Goal: Contribute content: Add original content to the website for others to see

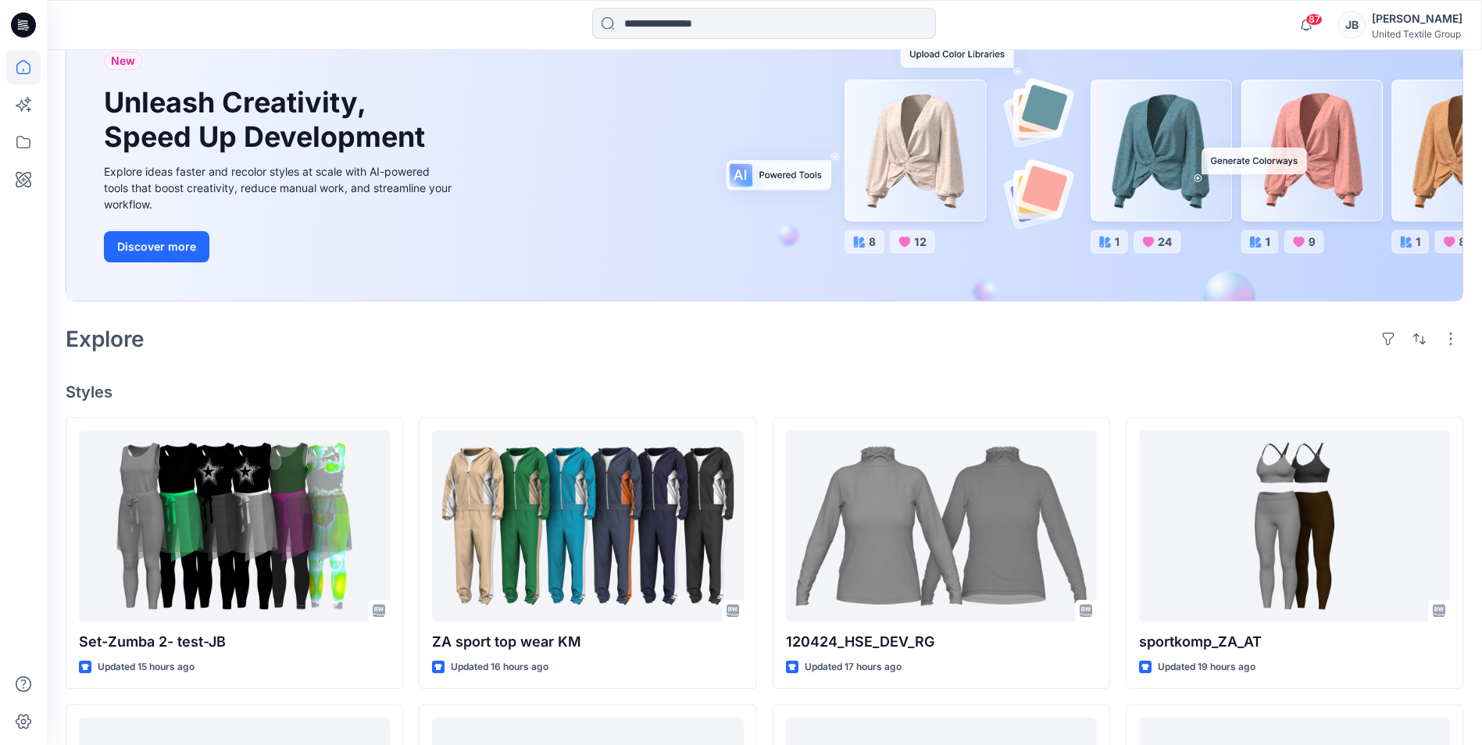
scroll to position [156, 0]
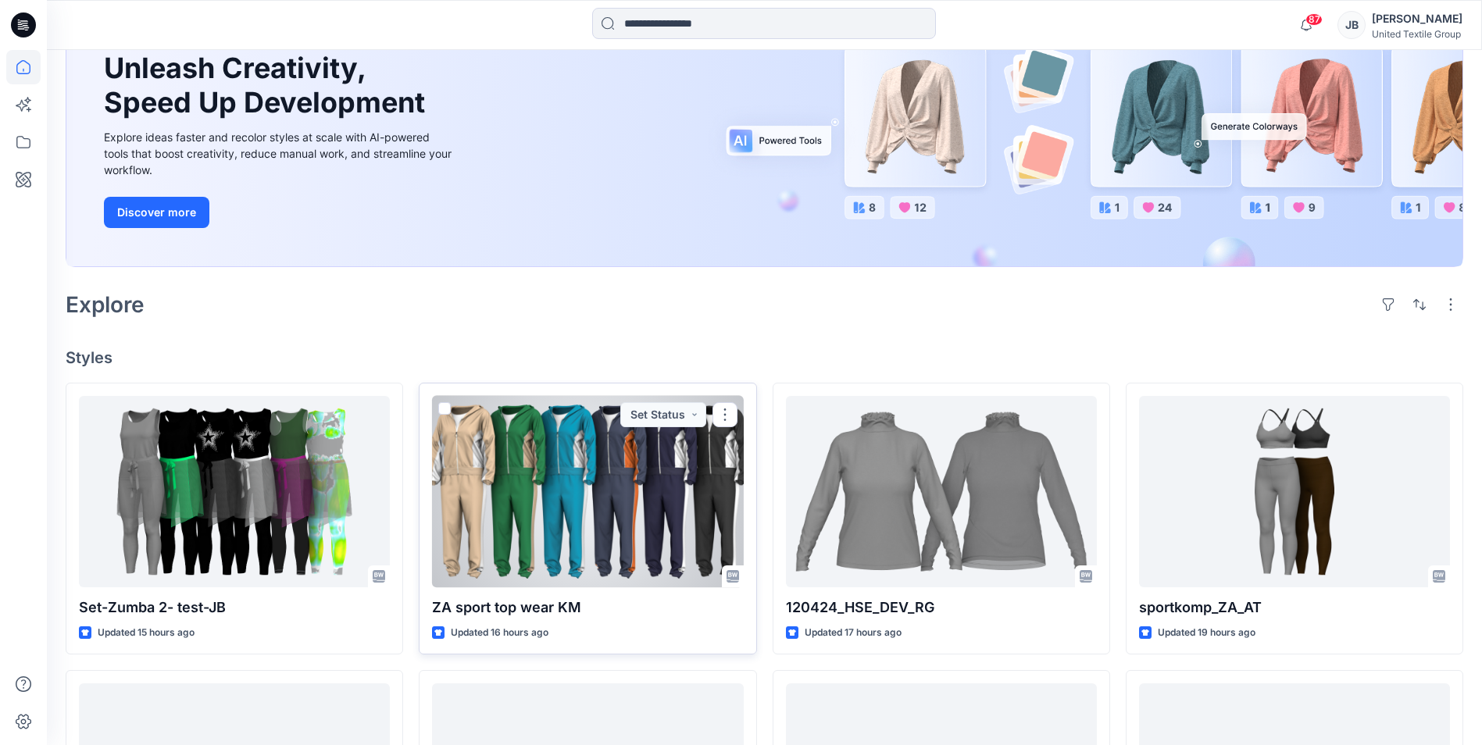
click at [572, 499] on div at bounding box center [587, 491] width 311 height 191
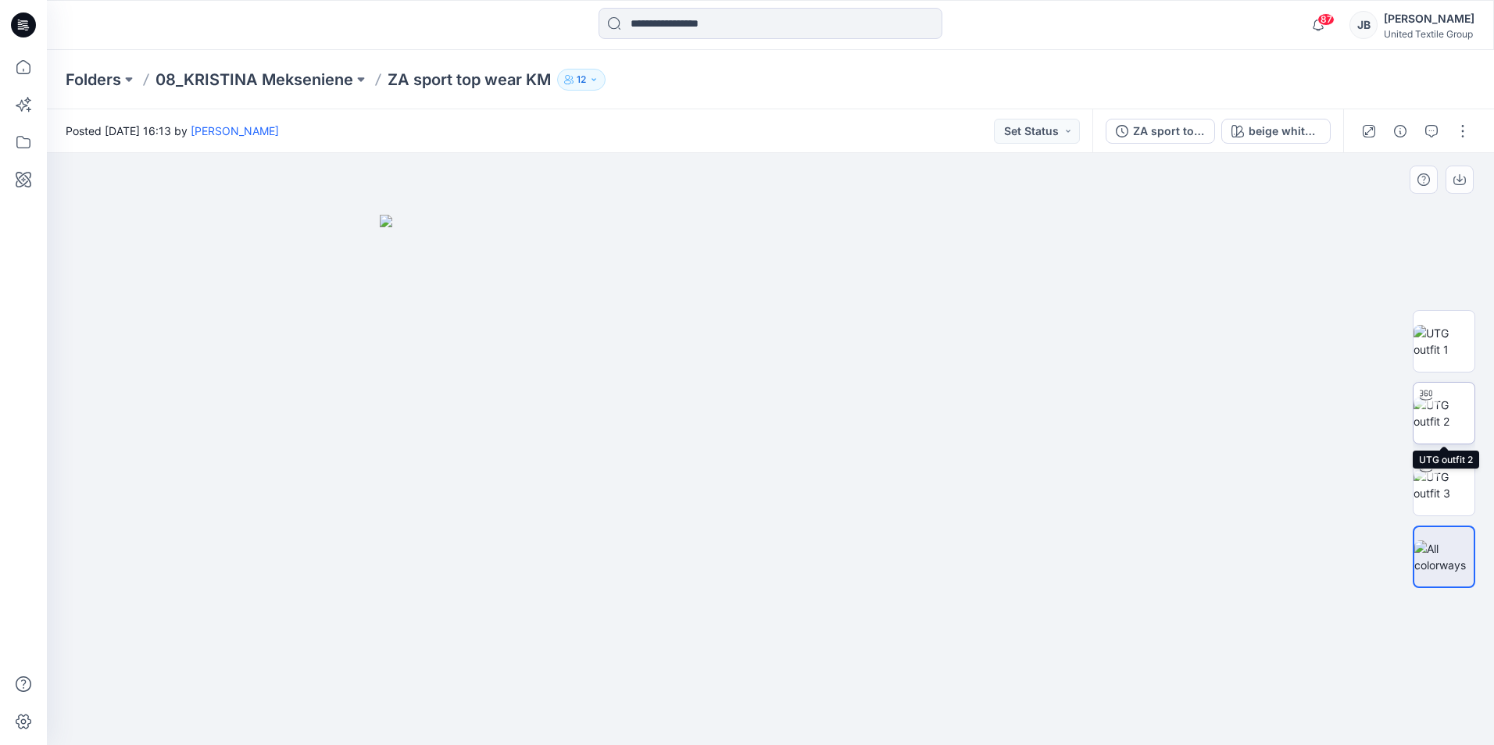
click at [1441, 412] on img at bounding box center [1443, 413] width 61 height 33
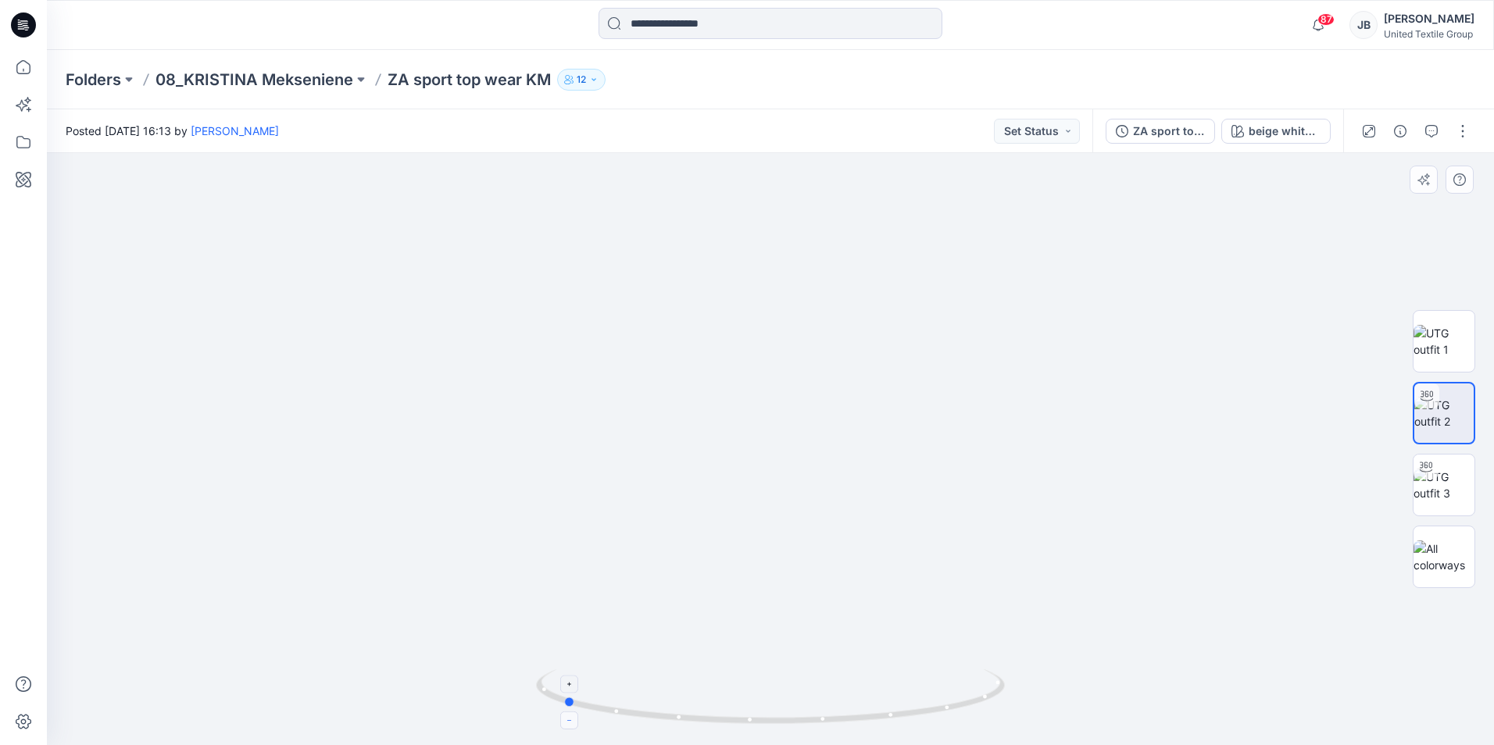
drag, startPoint x: 772, startPoint y: 728, endPoint x: 568, endPoint y: 716, distance: 204.2
click at [568, 716] on icon at bounding box center [772, 698] width 473 height 59
drag, startPoint x: 956, startPoint y: 253, endPoint x: 913, endPoint y: 439, distance: 190.8
click at [1260, 134] on div "beige white 2" at bounding box center [1284, 131] width 72 height 17
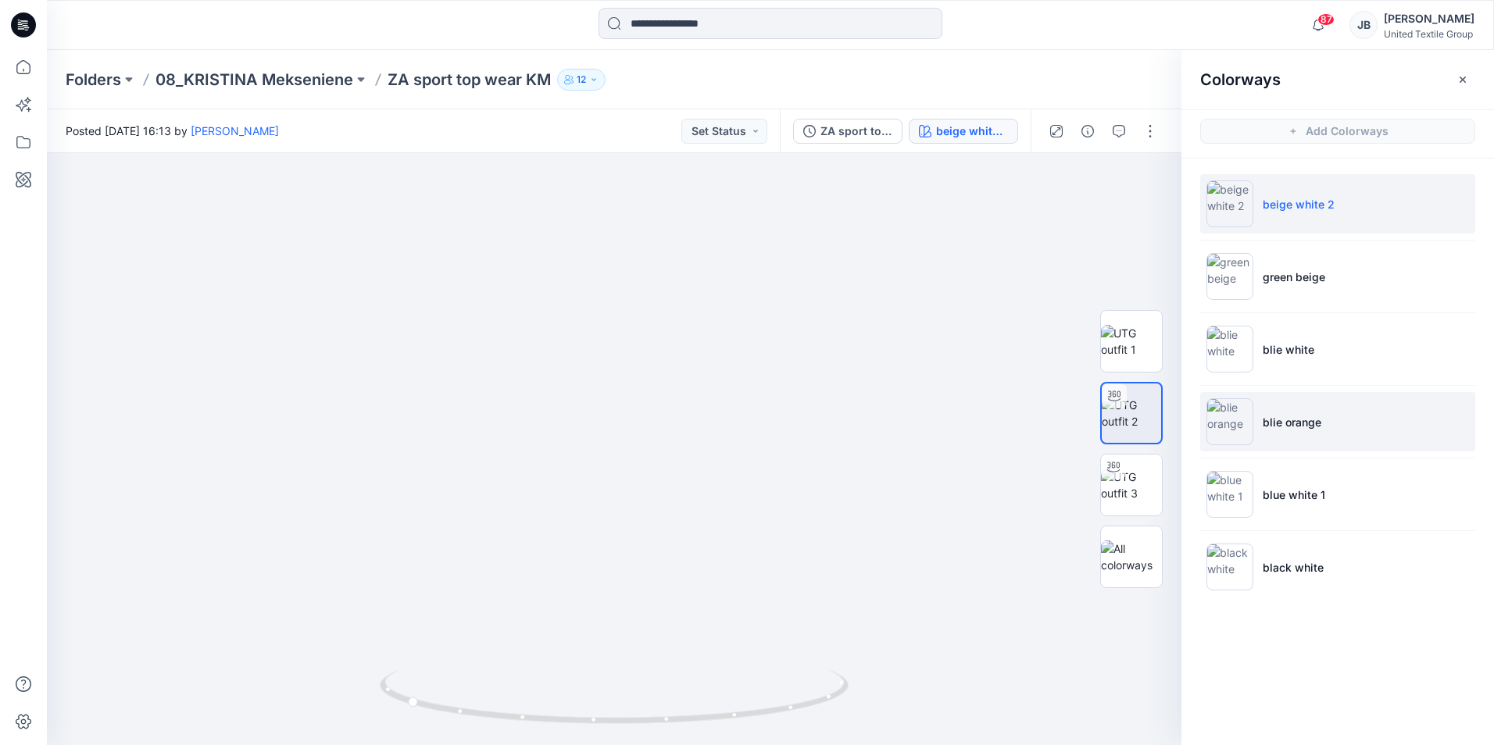
click at [1228, 423] on img at bounding box center [1229, 421] width 47 height 47
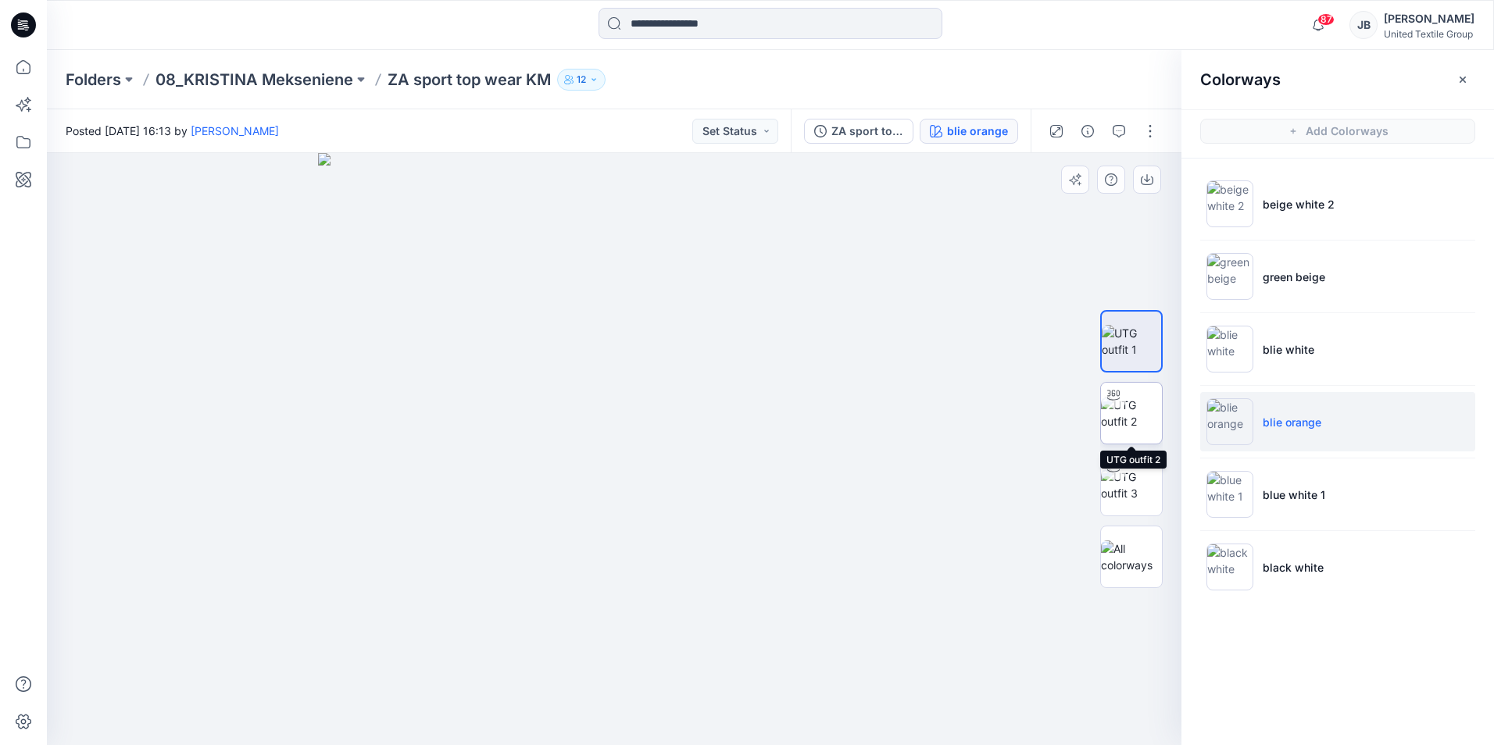
click at [1133, 412] on img at bounding box center [1131, 413] width 61 height 33
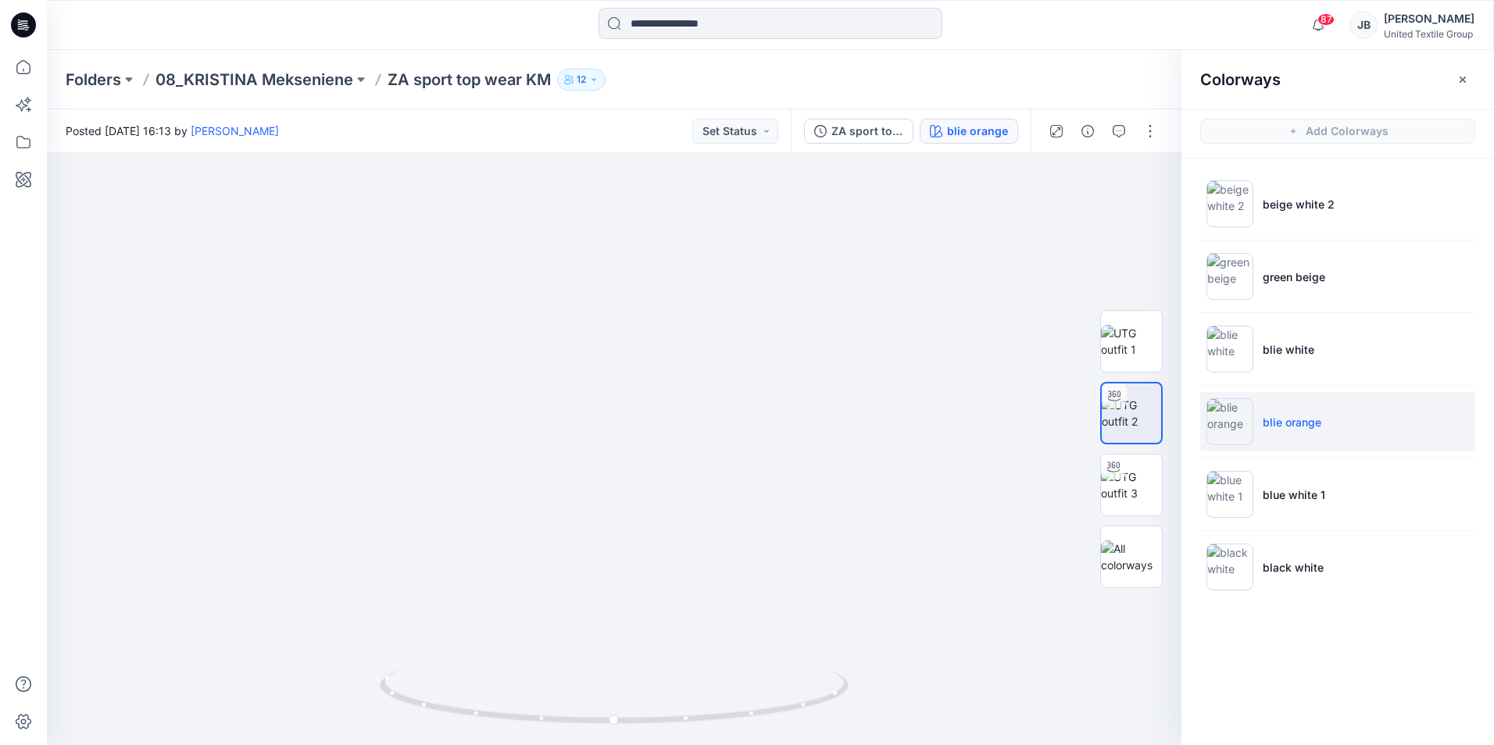
click at [24, 28] on icon at bounding box center [23, 24] width 25 height 25
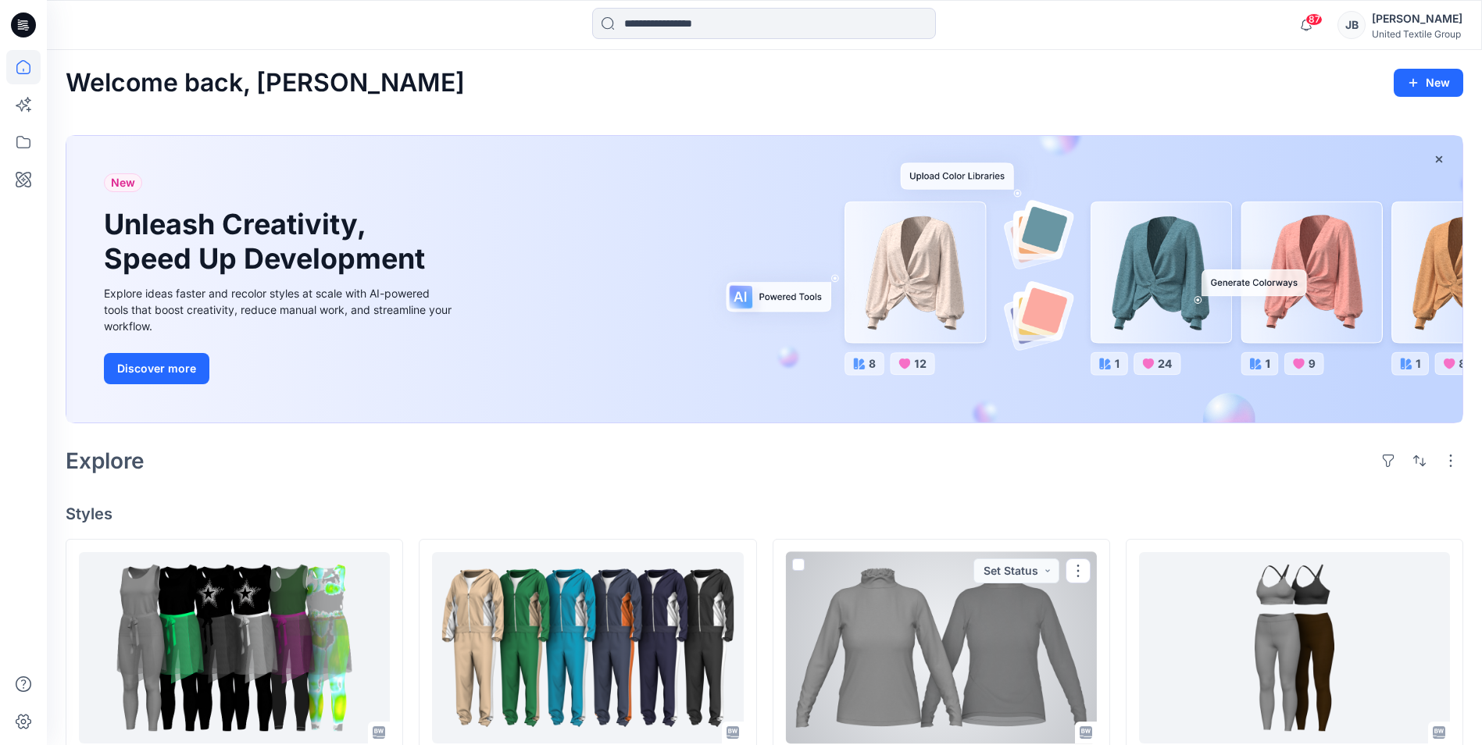
drag, startPoint x: 901, startPoint y: 617, endPoint x: 887, endPoint y: 612, distance: 15.8
click at [901, 617] on div at bounding box center [941, 647] width 311 height 191
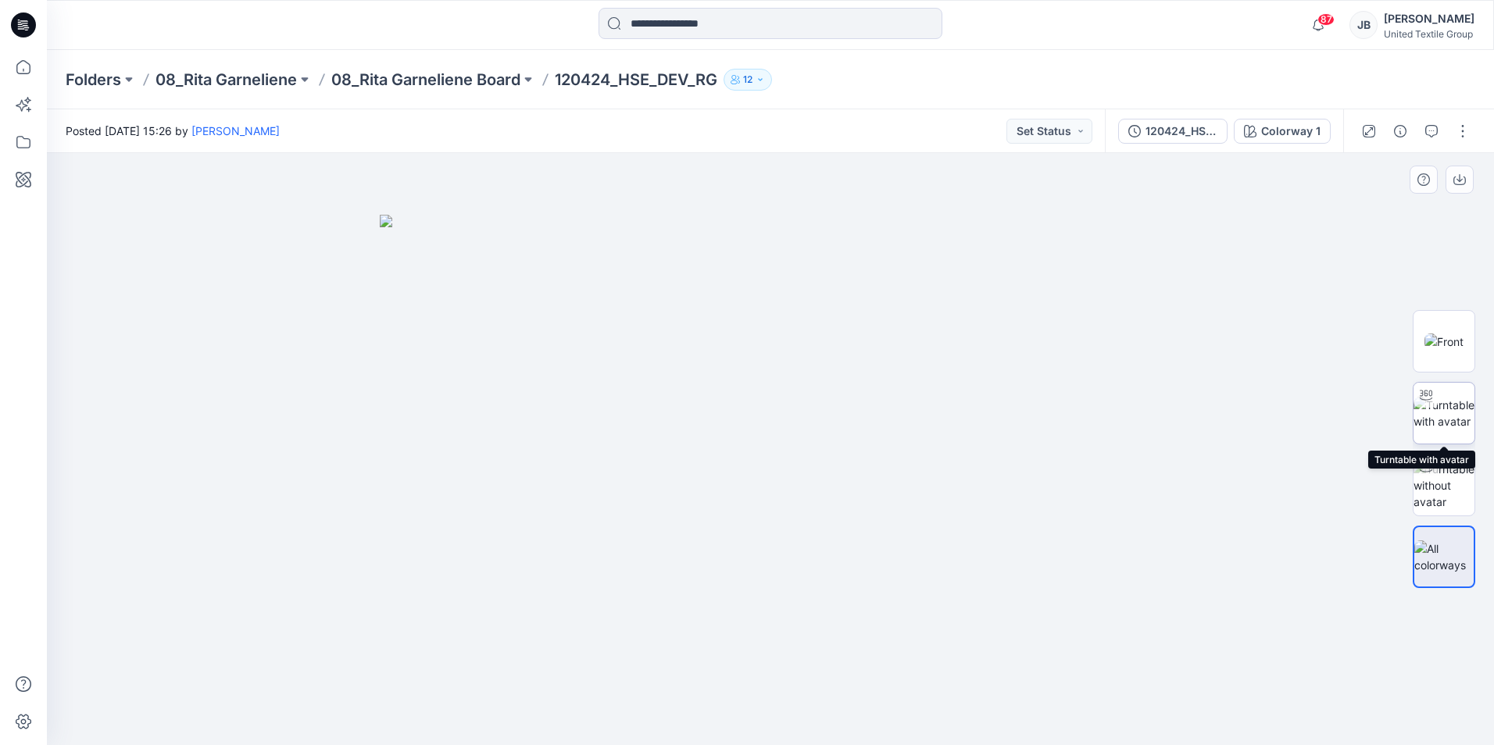
click at [1455, 412] on img at bounding box center [1443, 413] width 61 height 33
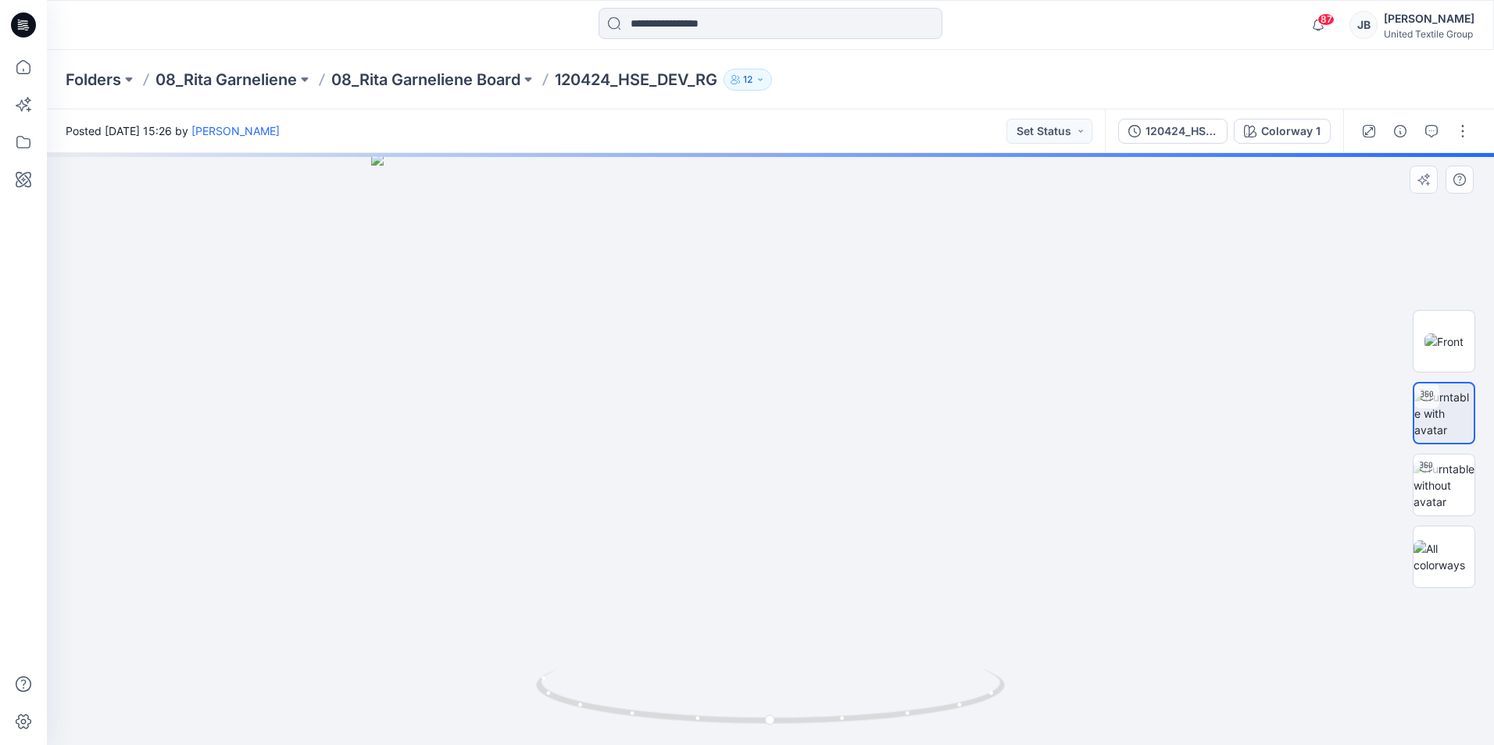
drag, startPoint x: 801, startPoint y: 392, endPoint x: 759, endPoint y: 626, distance: 238.3
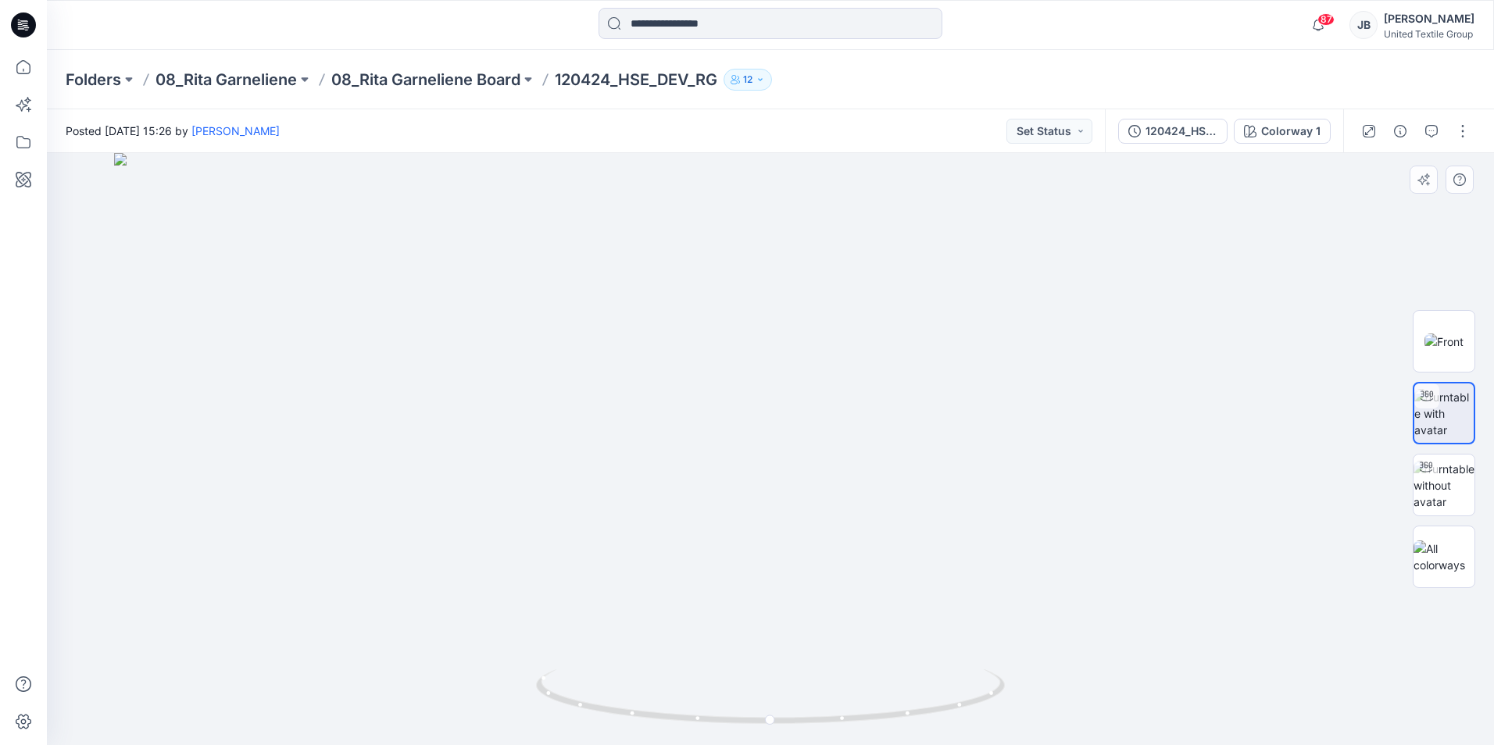
drag, startPoint x: 791, startPoint y: 459, endPoint x: 770, endPoint y: 544, distance: 87.5
drag, startPoint x: 773, startPoint y: 721, endPoint x: 804, endPoint y: 668, distance: 61.2
click at [804, 668] on div at bounding box center [770, 706] width 469 height 78
drag, startPoint x: 802, startPoint y: 723, endPoint x: 552, endPoint y: 706, distance: 250.5
click at [552, 706] on icon at bounding box center [772, 698] width 473 height 59
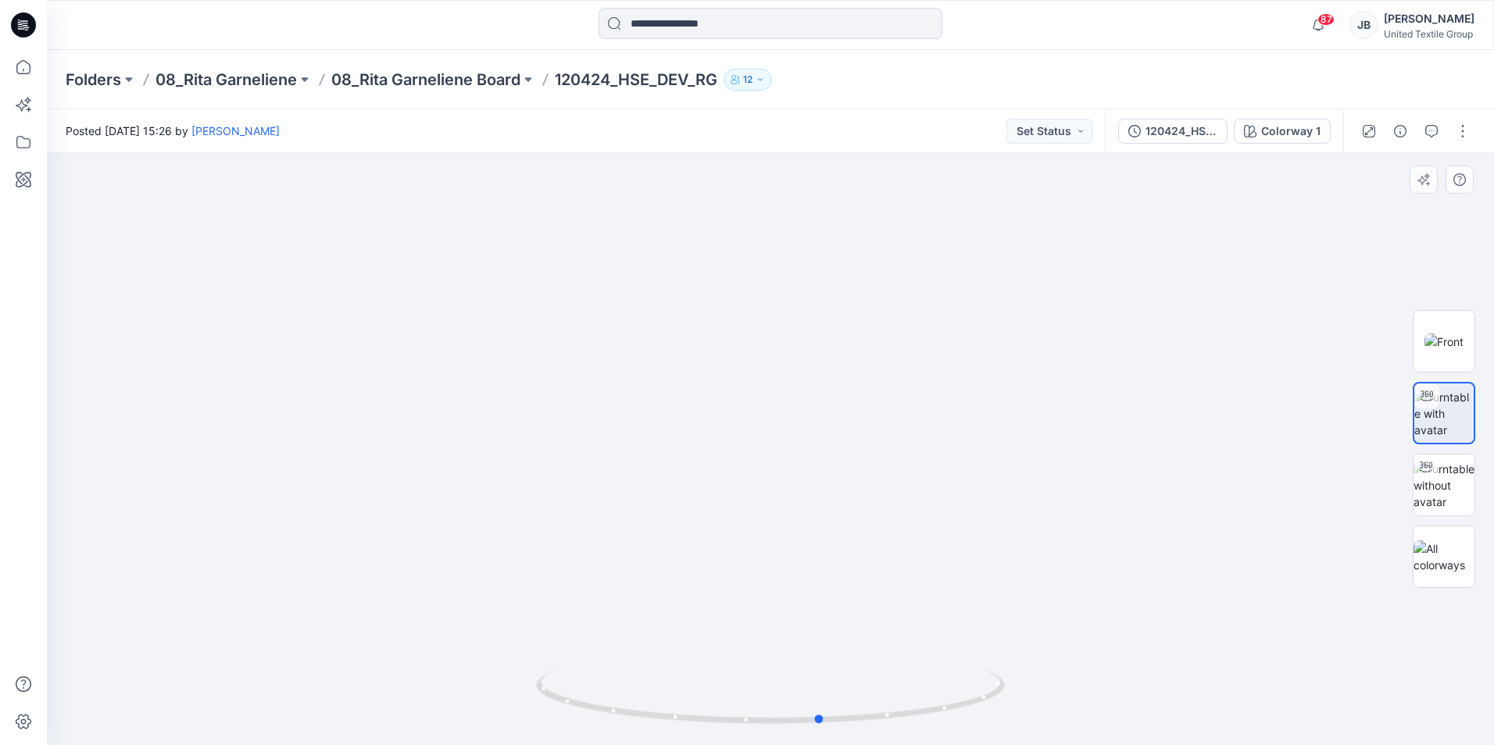
drag, startPoint x: 561, startPoint y: 702, endPoint x: 831, endPoint y: 735, distance: 272.3
click at [831, 735] on div at bounding box center [770, 706] width 469 height 78
click at [1444, 493] on img at bounding box center [1443, 485] width 61 height 49
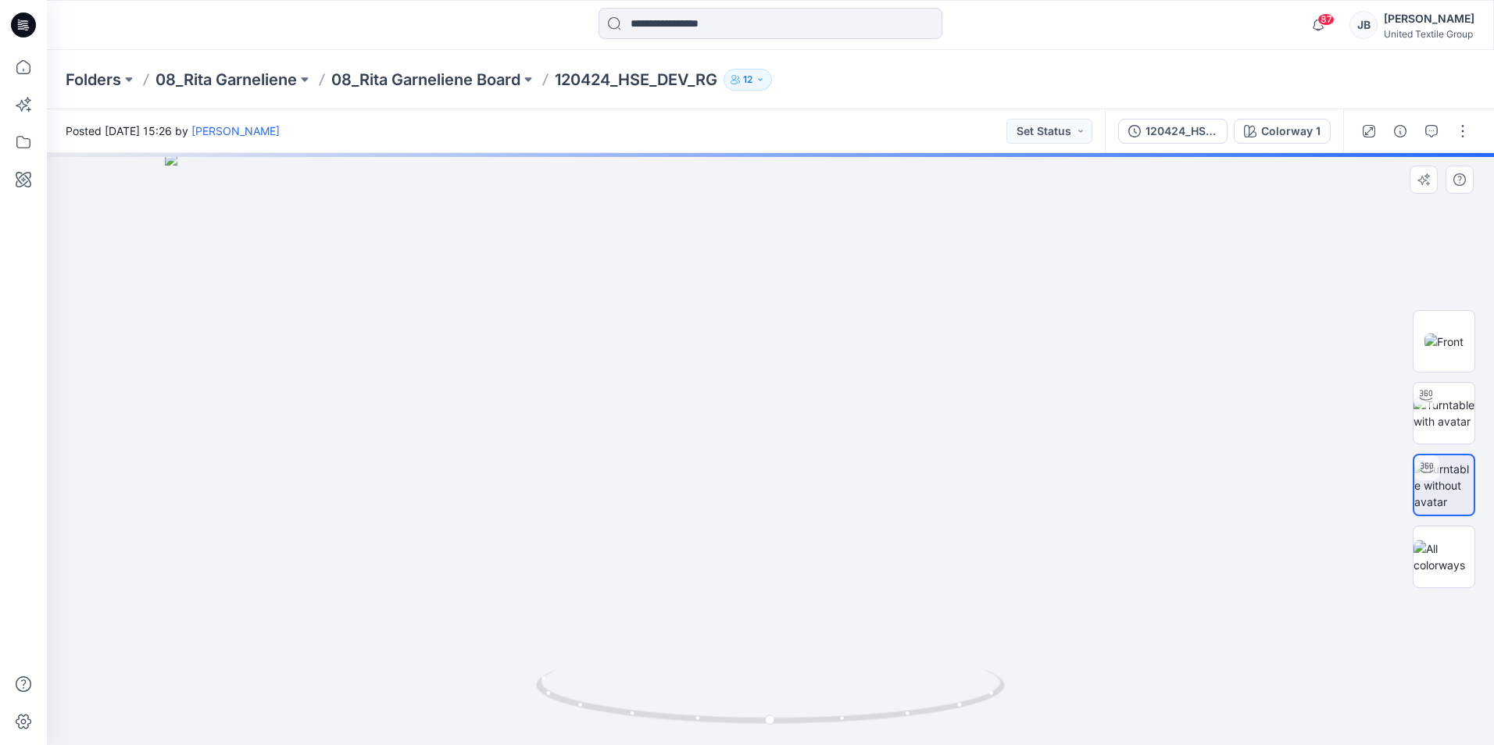
drag, startPoint x: 776, startPoint y: 308, endPoint x: 755, endPoint y: 628, distance: 321.0
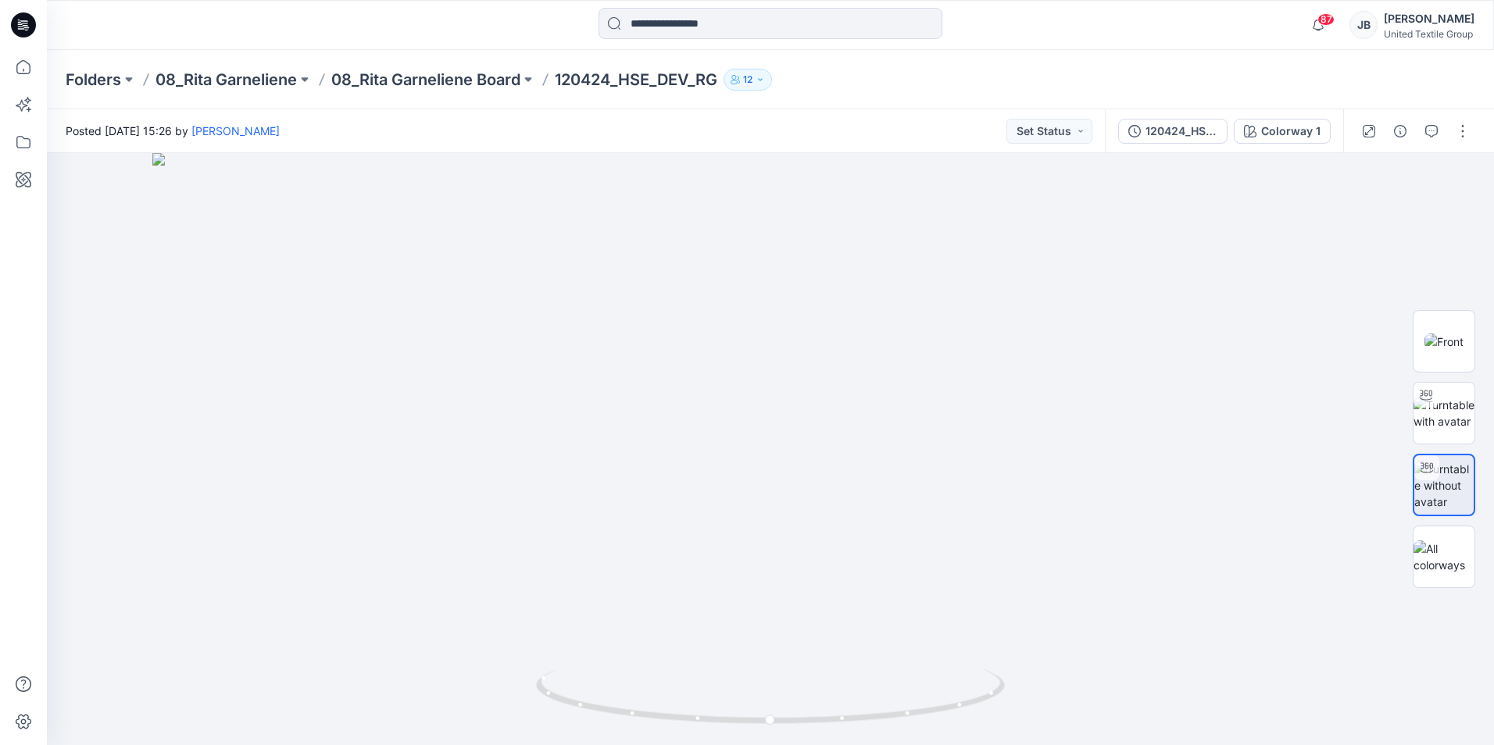
click at [17, 21] on icon at bounding box center [23, 24] width 25 height 25
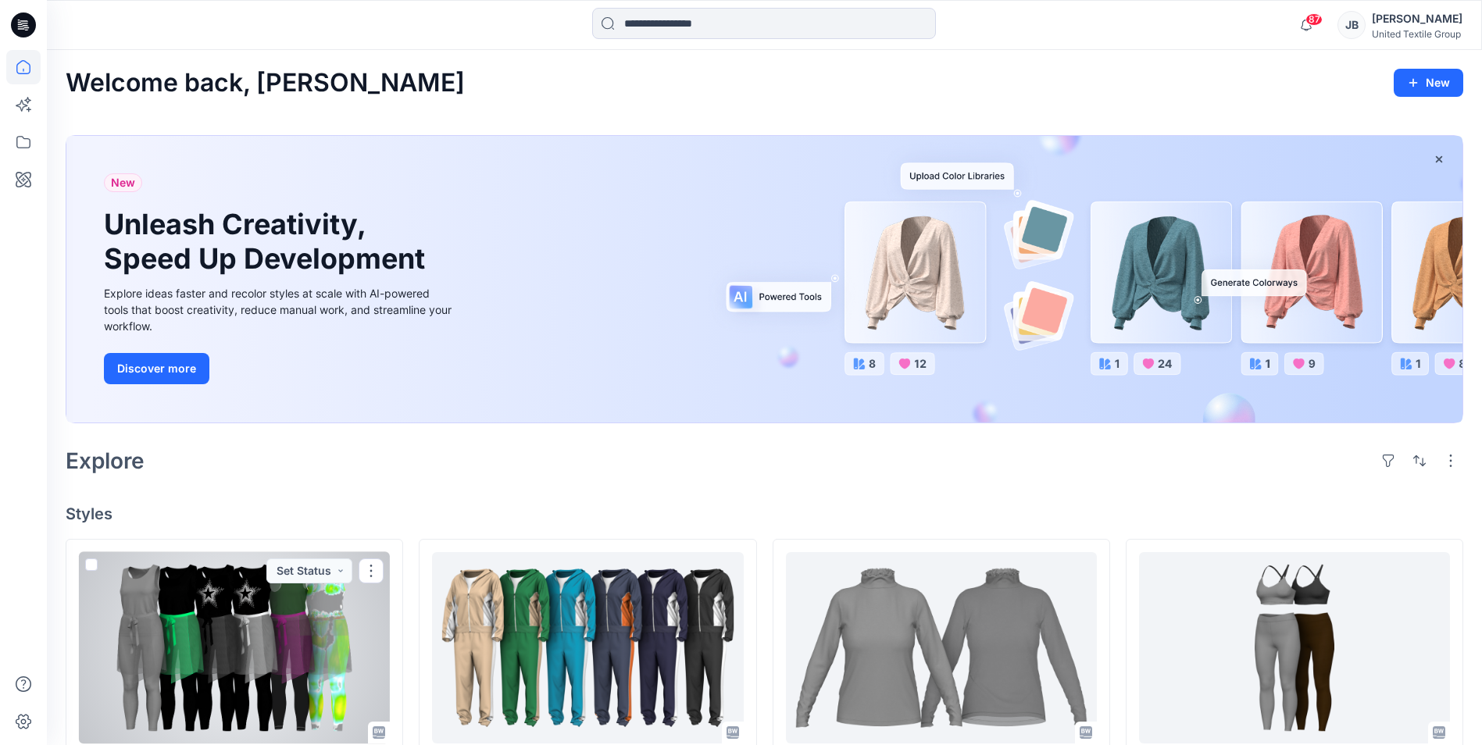
drag, startPoint x: 231, startPoint y: 630, endPoint x: 245, endPoint y: 616, distance: 19.9
click at [231, 630] on div at bounding box center [234, 647] width 311 height 191
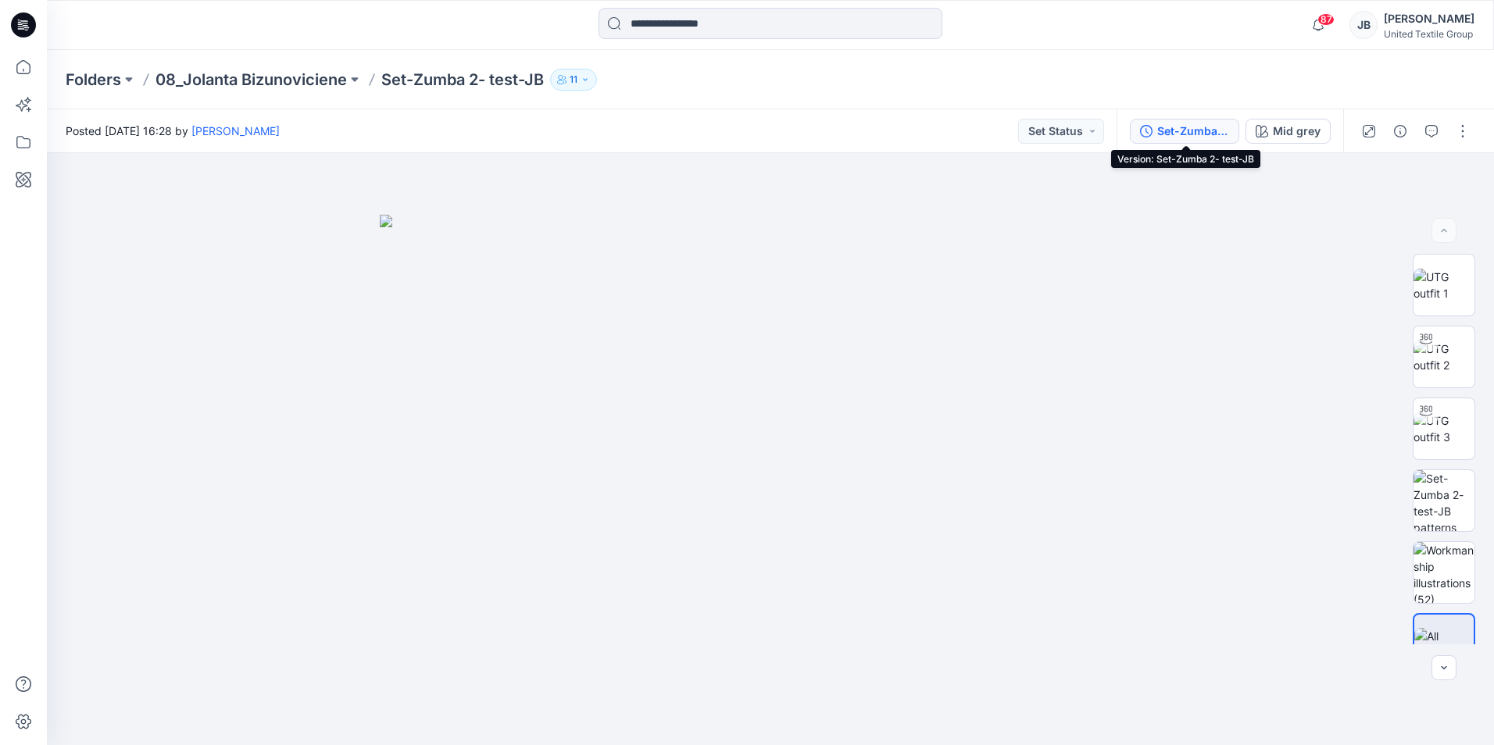
click at [1216, 129] on div "Set-Zumba 2- test-JB" at bounding box center [1193, 131] width 72 height 17
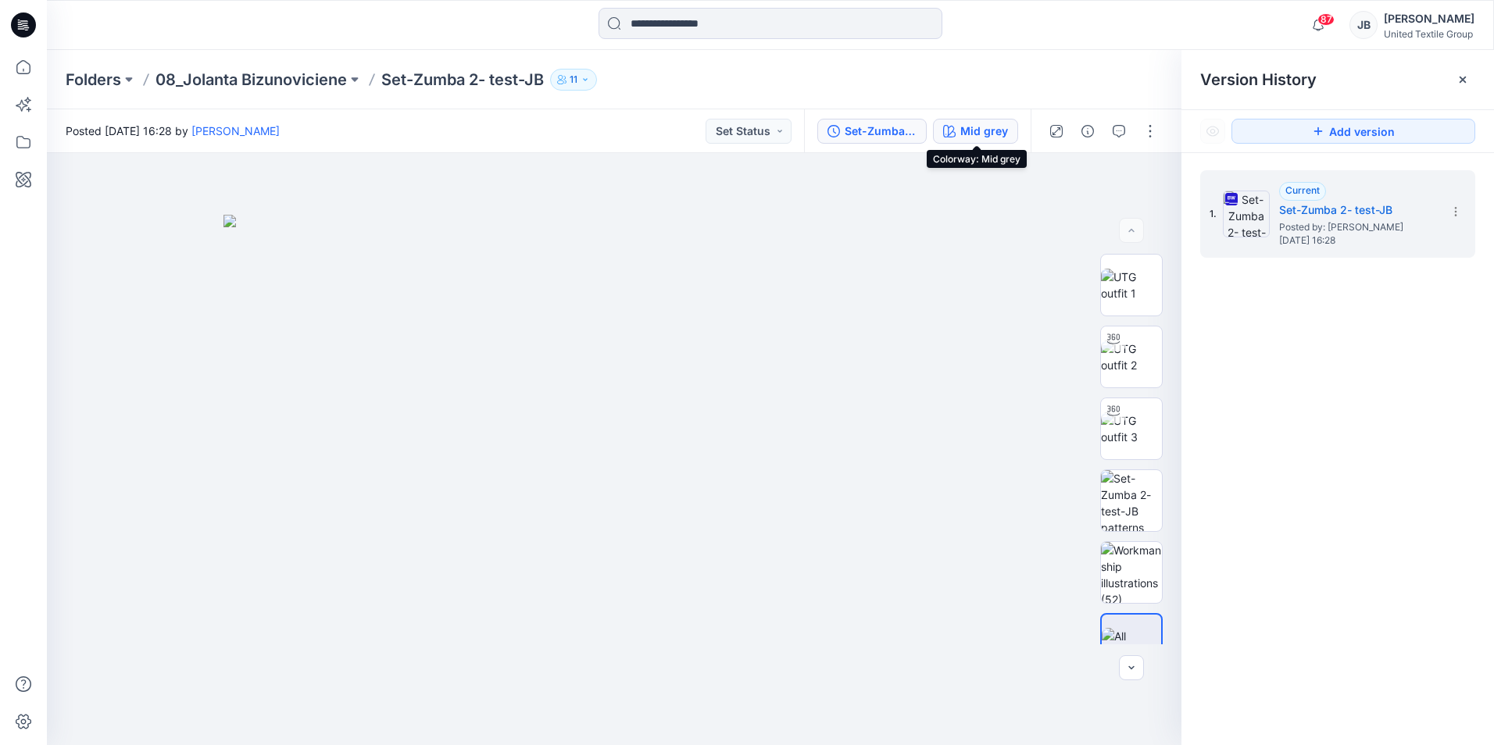
click at [976, 133] on div "Mid grey" at bounding box center [984, 131] width 48 height 17
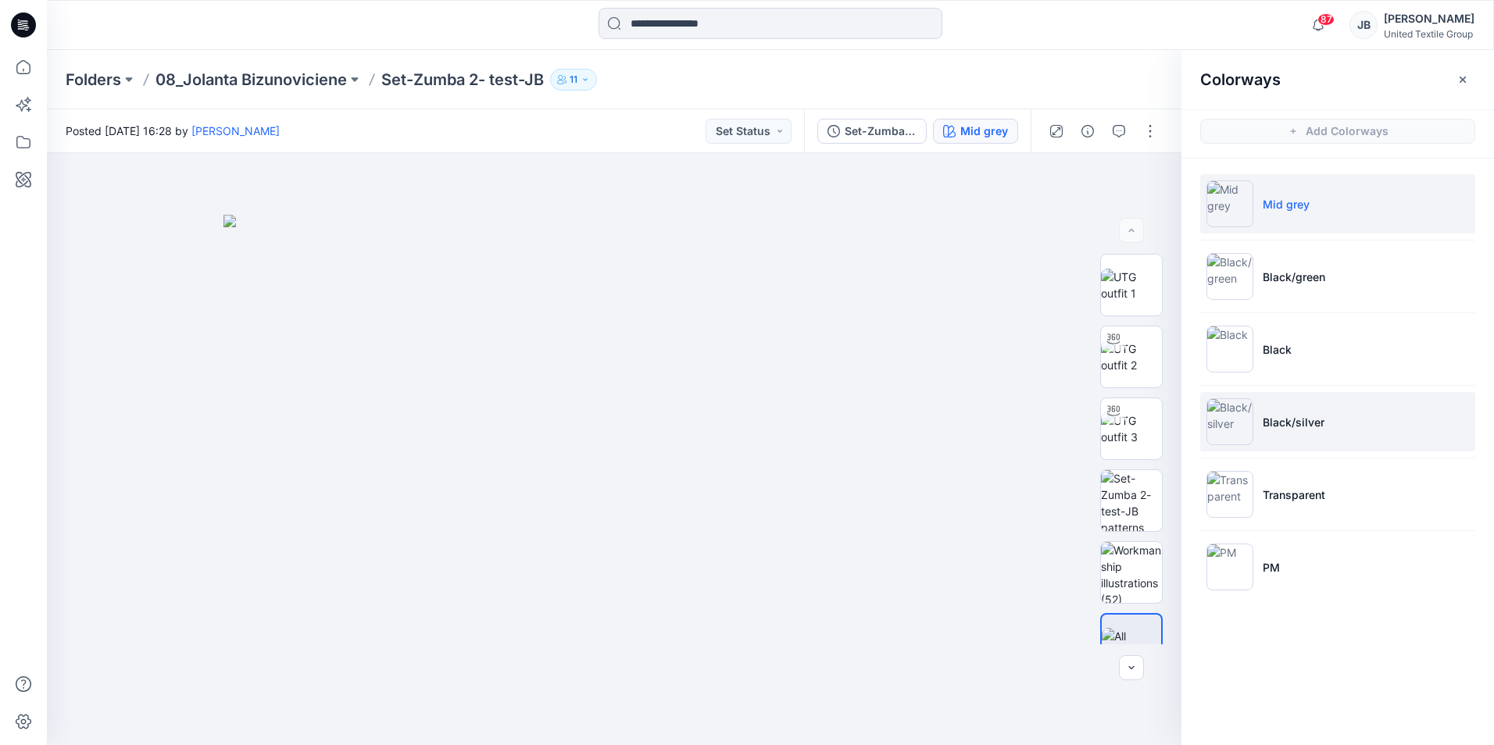
click at [1226, 427] on img at bounding box center [1229, 421] width 47 height 47
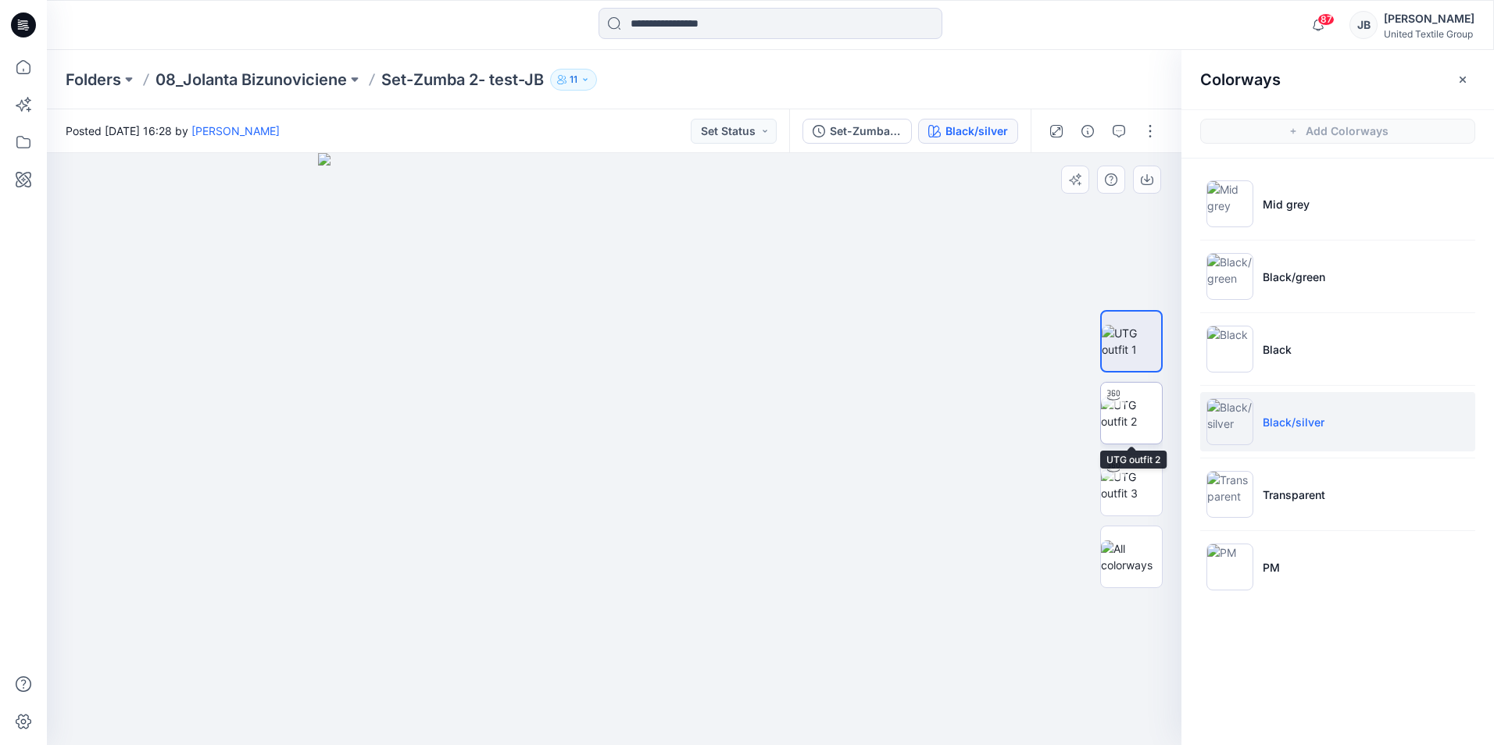
click at [1126, 408] on img at bounding box center [1131, 413] width 61 height 33
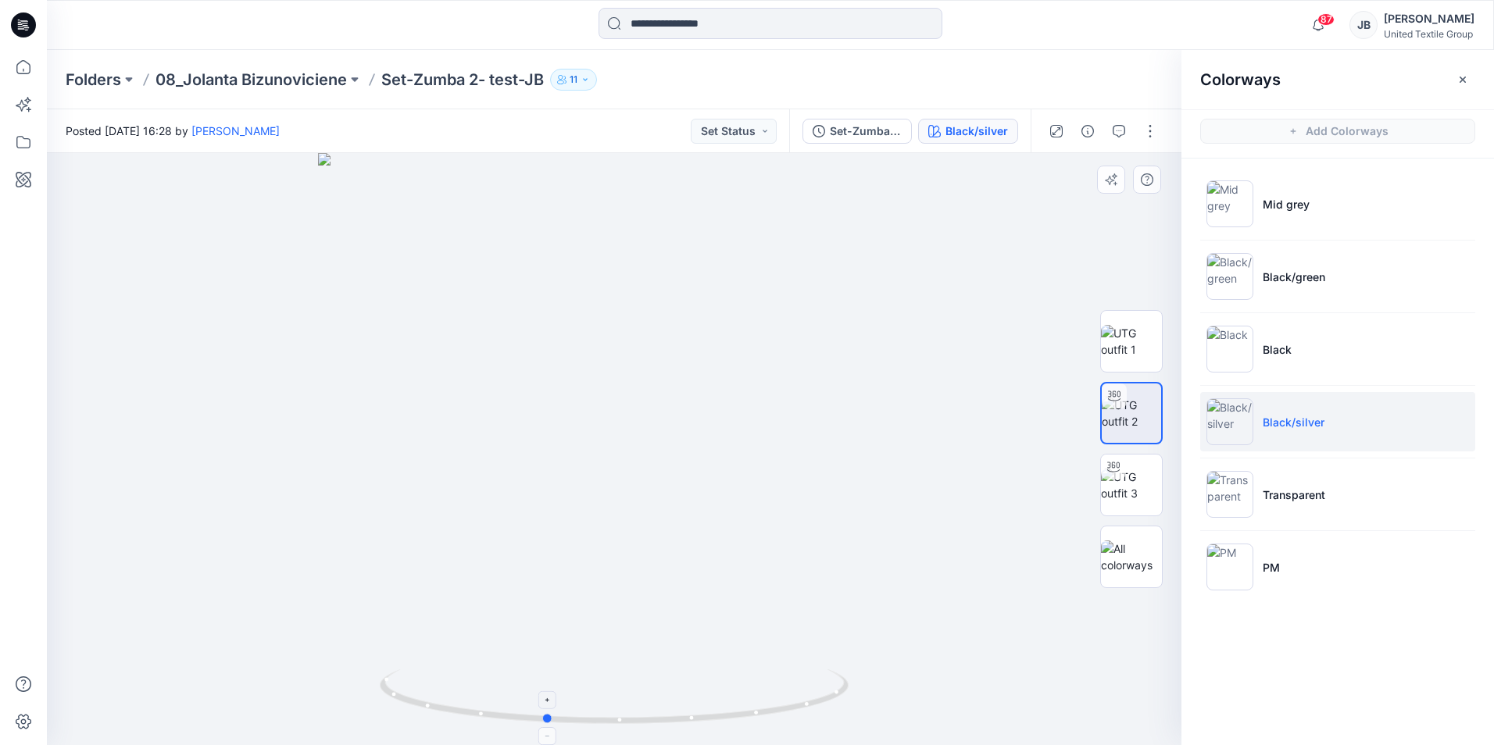
drag, startPoint x: 613, startPoint y: 728, endPoint x: 544, endPoint y: 728, distance: 68.7
click at [544, 728] on div at bounding box center [614, 449] width 1134 height 592
drag, startPoint x: 549, startPoint y: 725, endPoint x: 429, endPoint y: 716, distance: 120.7
click at [429, 716] on icon at bounding box center [616, 698] width 473 height 59
click at [1233, 494] on img at bounding box center [1229, 494] width 47 height 47
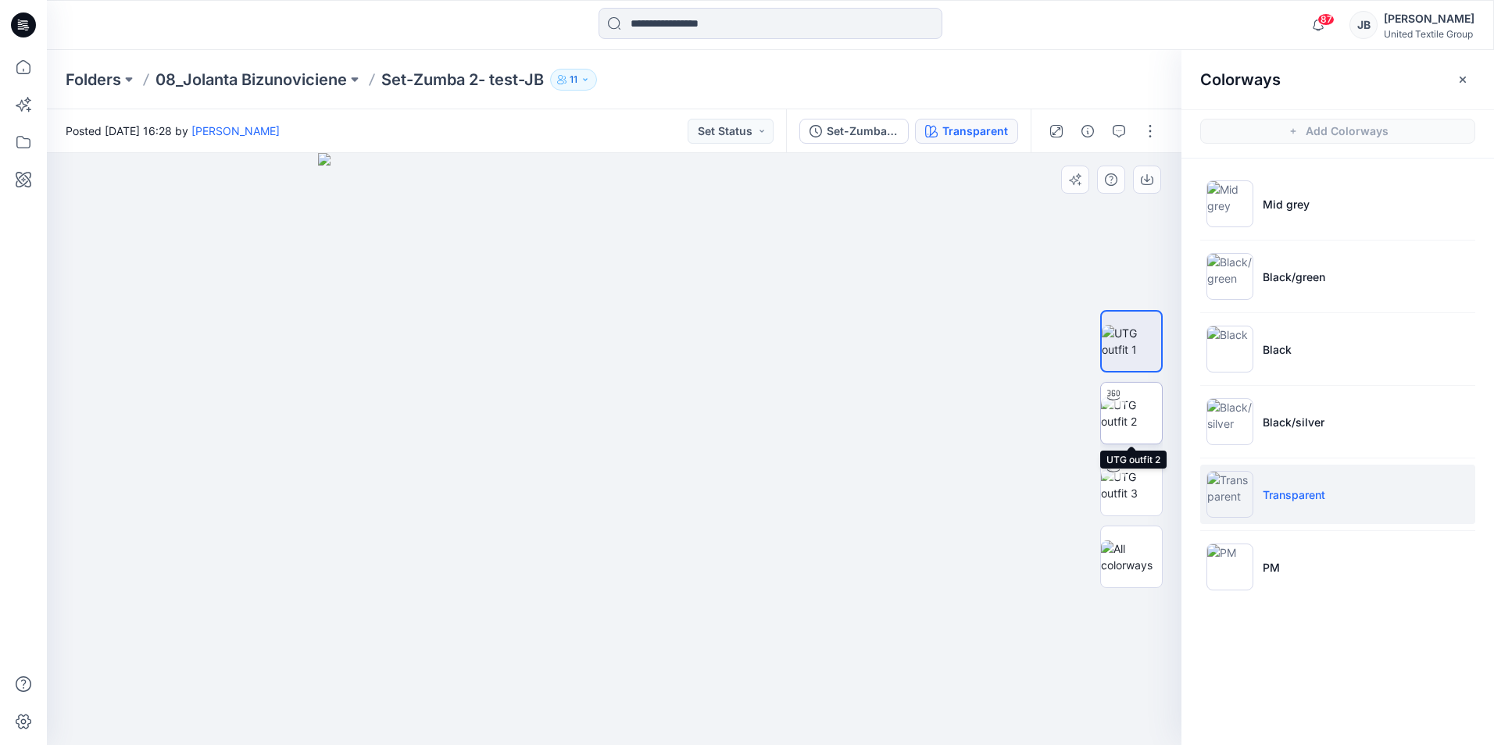
click at [1140, 411] on img at bounding box center [1131, 413] width 61 height 33
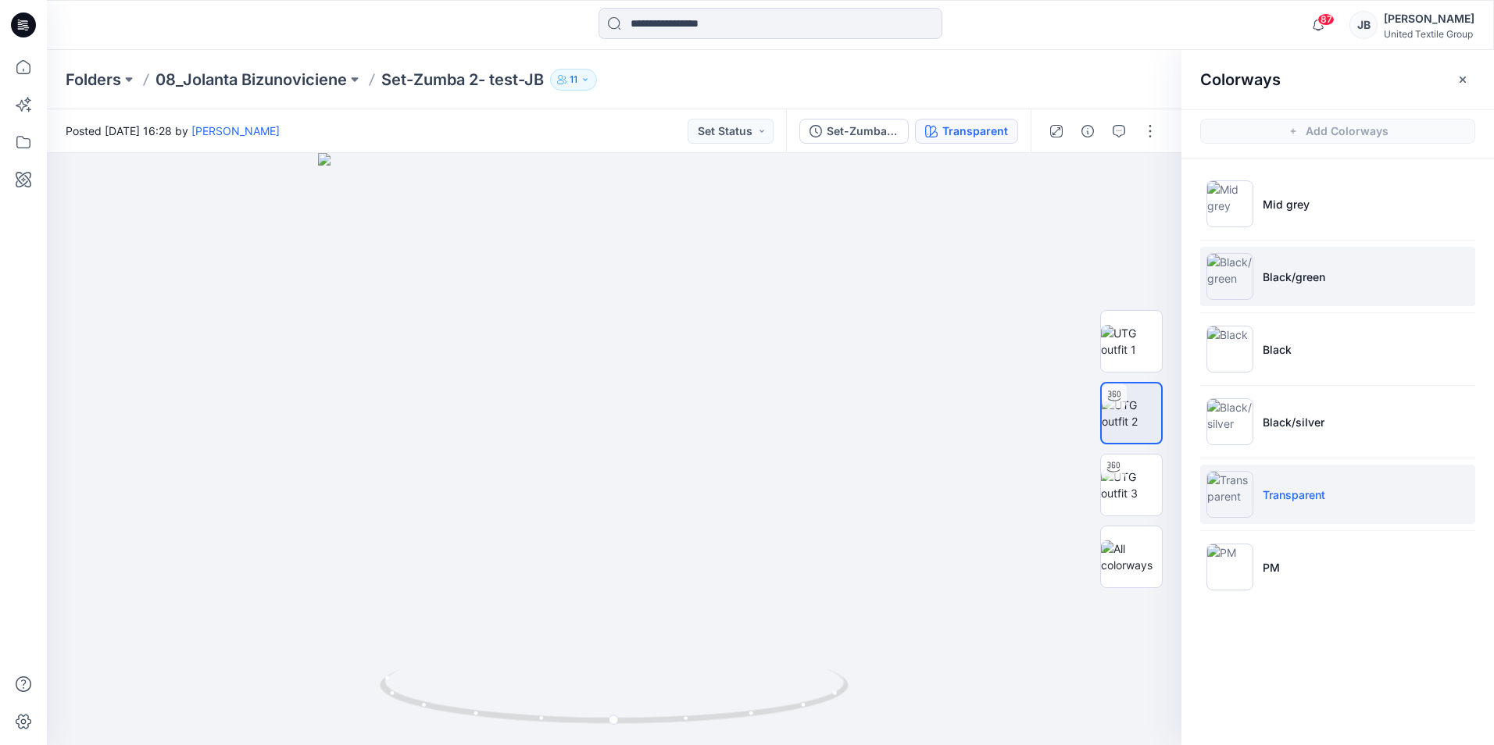
click at [1236, 275] on img at bounding box center [1229, 276] width 47 height 47
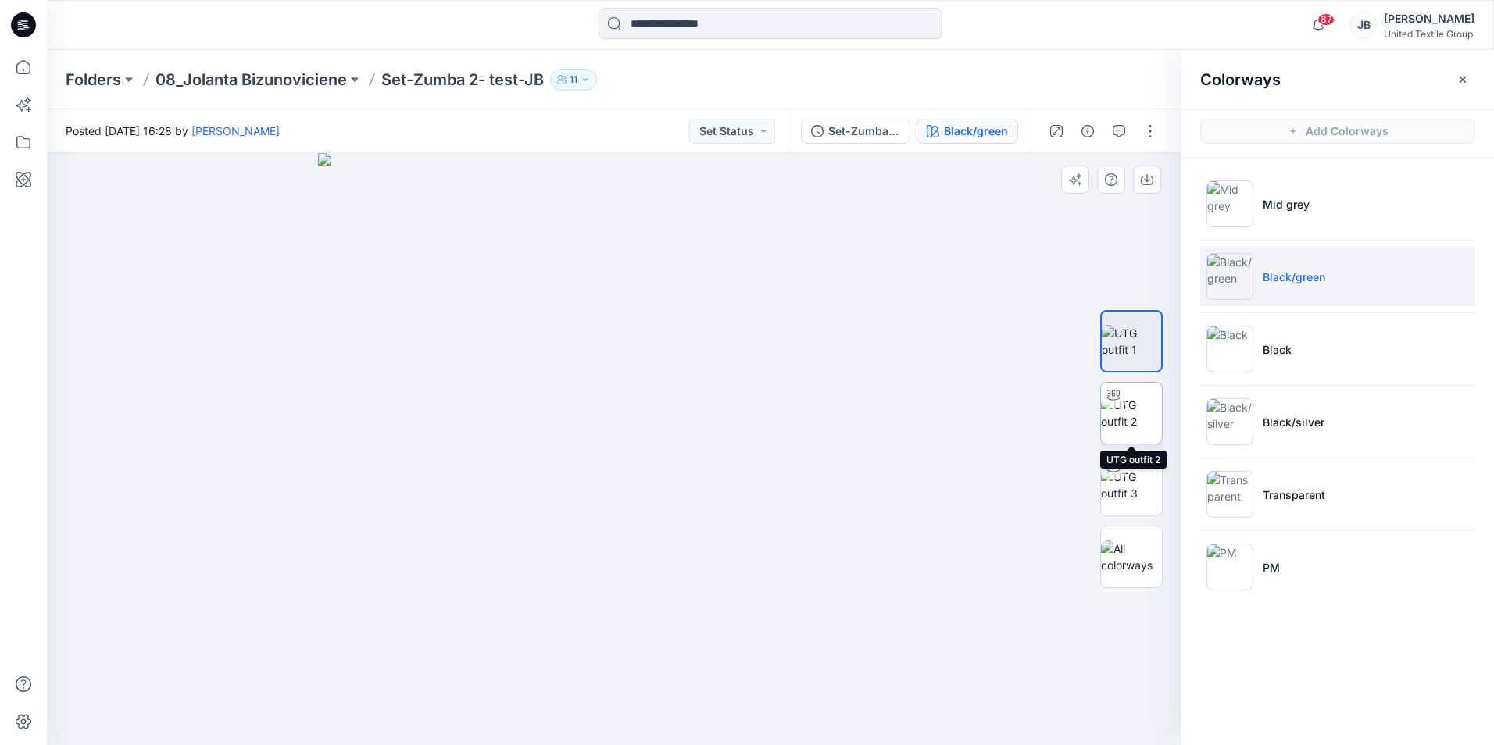
click at [1131, 402] on img at bounding box center [1131, 413] width 61 height 33
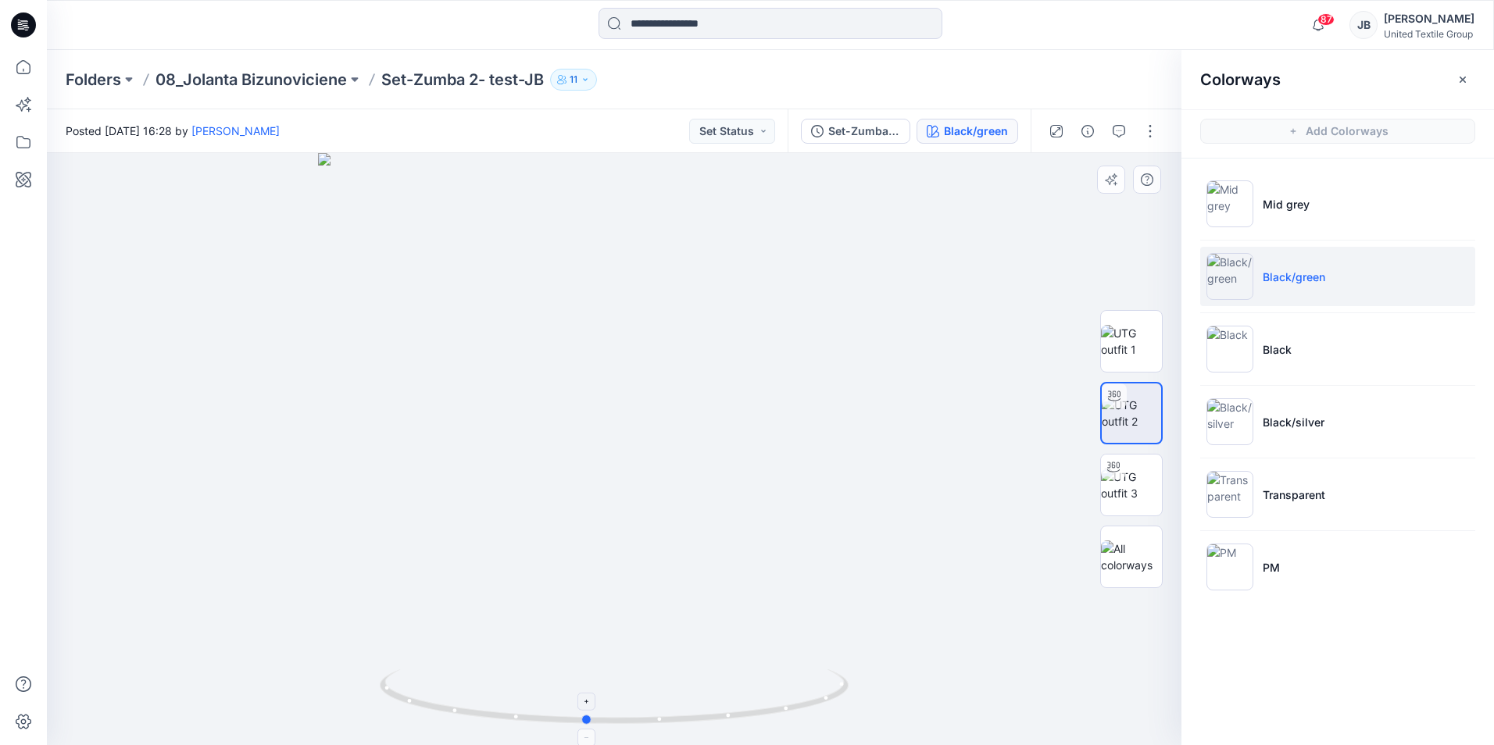
drag, startPoint x: 613, startPoint y: 729, endPoint x: 585, endPoint y: 738, distance: 29.6
click at [585, 738] on foreignobject at bounding box center [587, 738] width 18 height 18
click at [1241, 344] on img at bounding box center [1229, 349] width 47 height 47
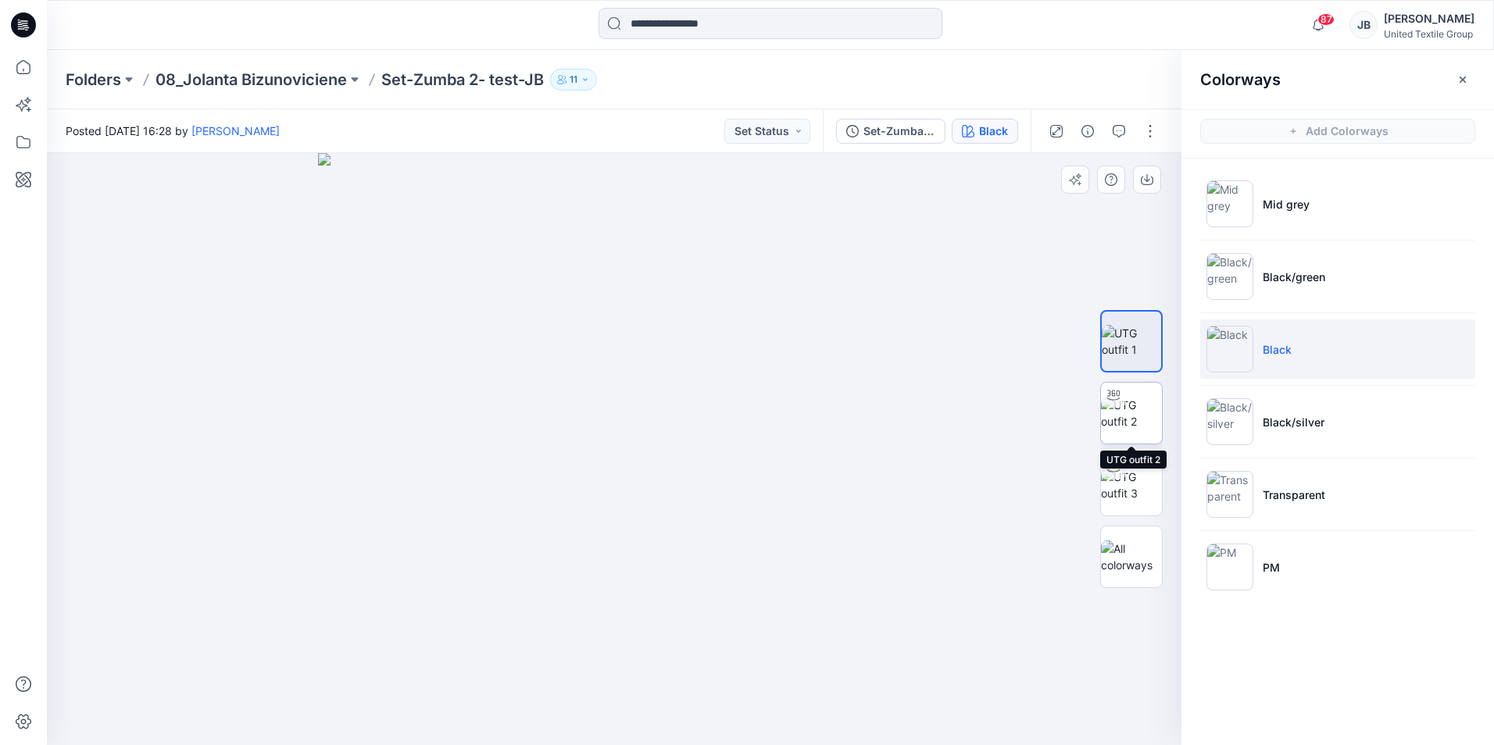
click at [1118, 407] on div at bounding box center [1113, 395] width 25 height 25
click at [19, 18] on icon at bounding box center [23, 24] width 25 height 25
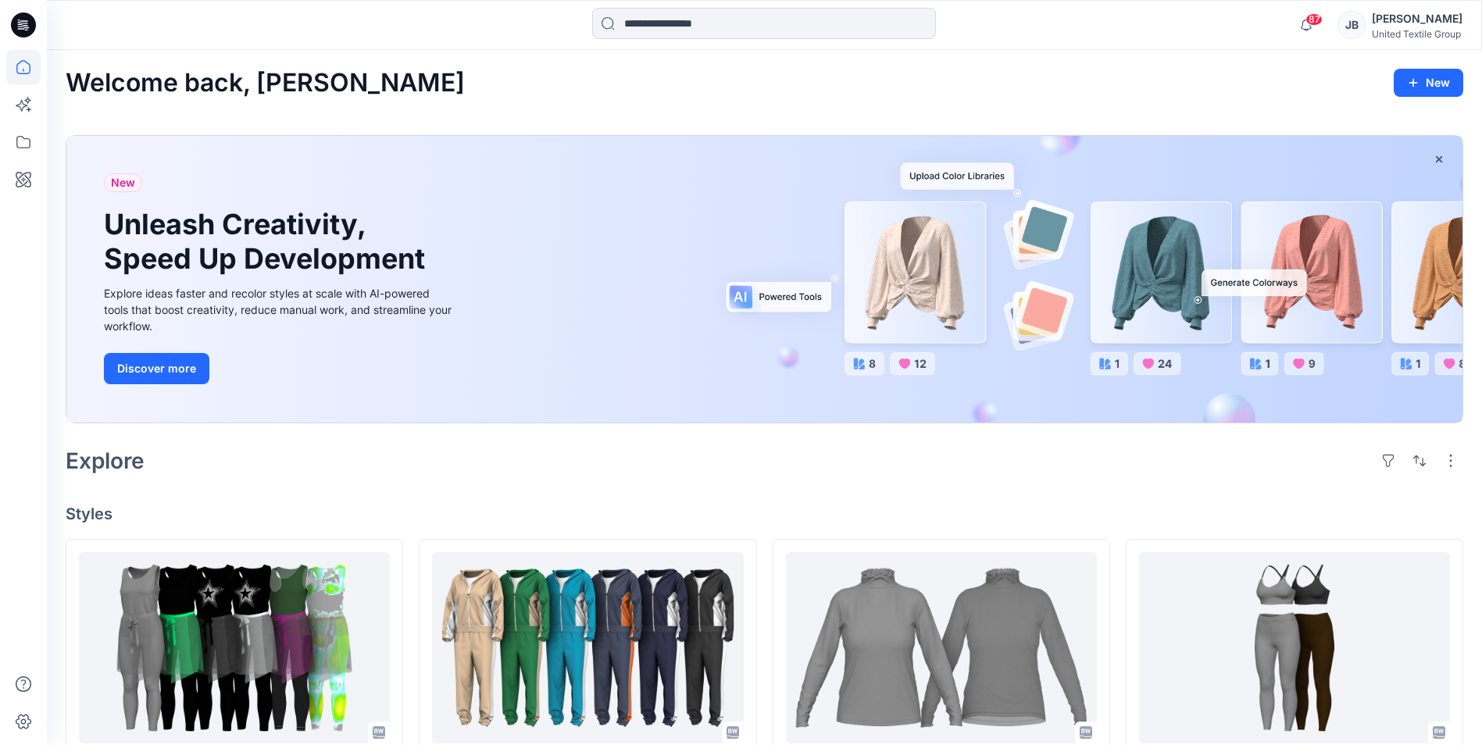
click at [555, 272] on div "New Unleash Creativity, Speed Up Development Explore ideas faster and recolor s…" at bounding box center [764, 279] width 1396 height 287
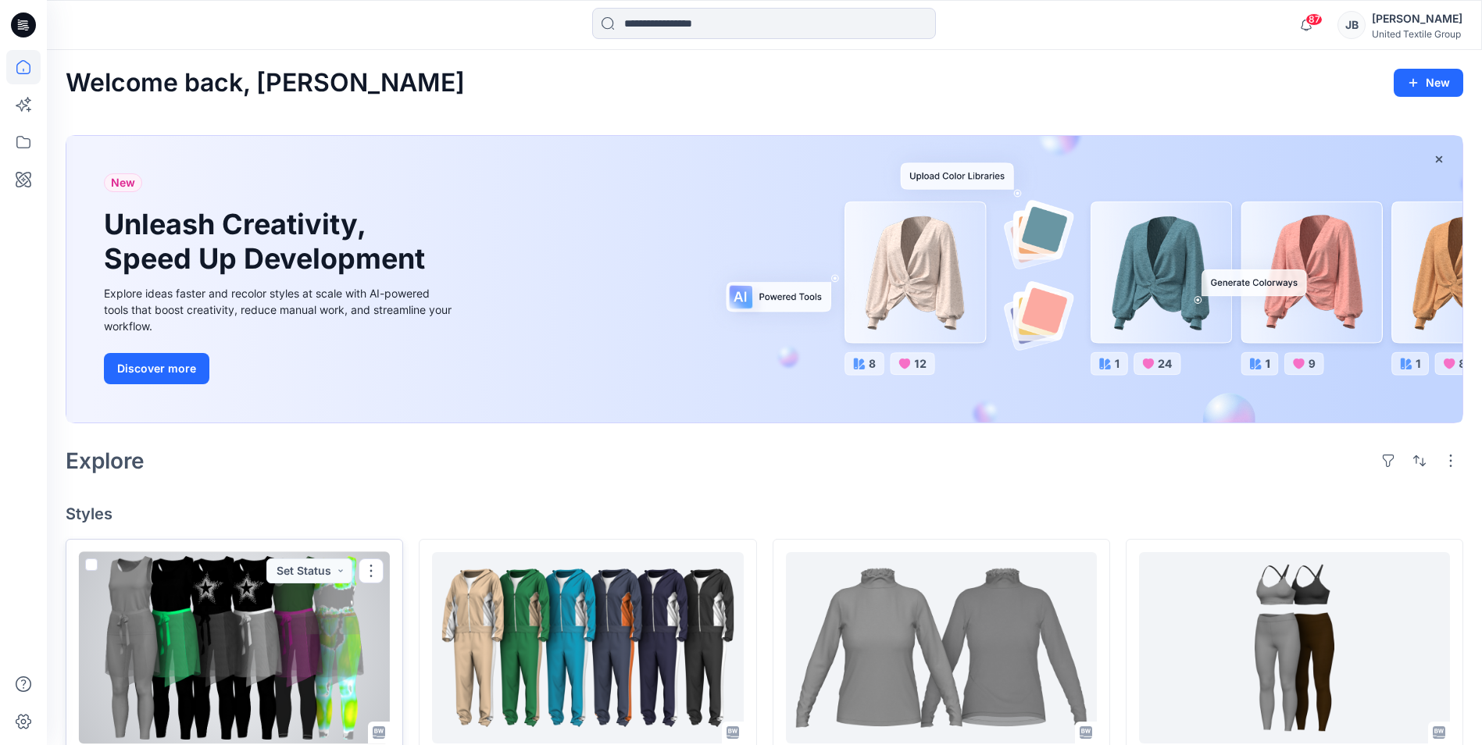
click at [170, 667] on div at bounding box center [234, 647] width 311 height 191
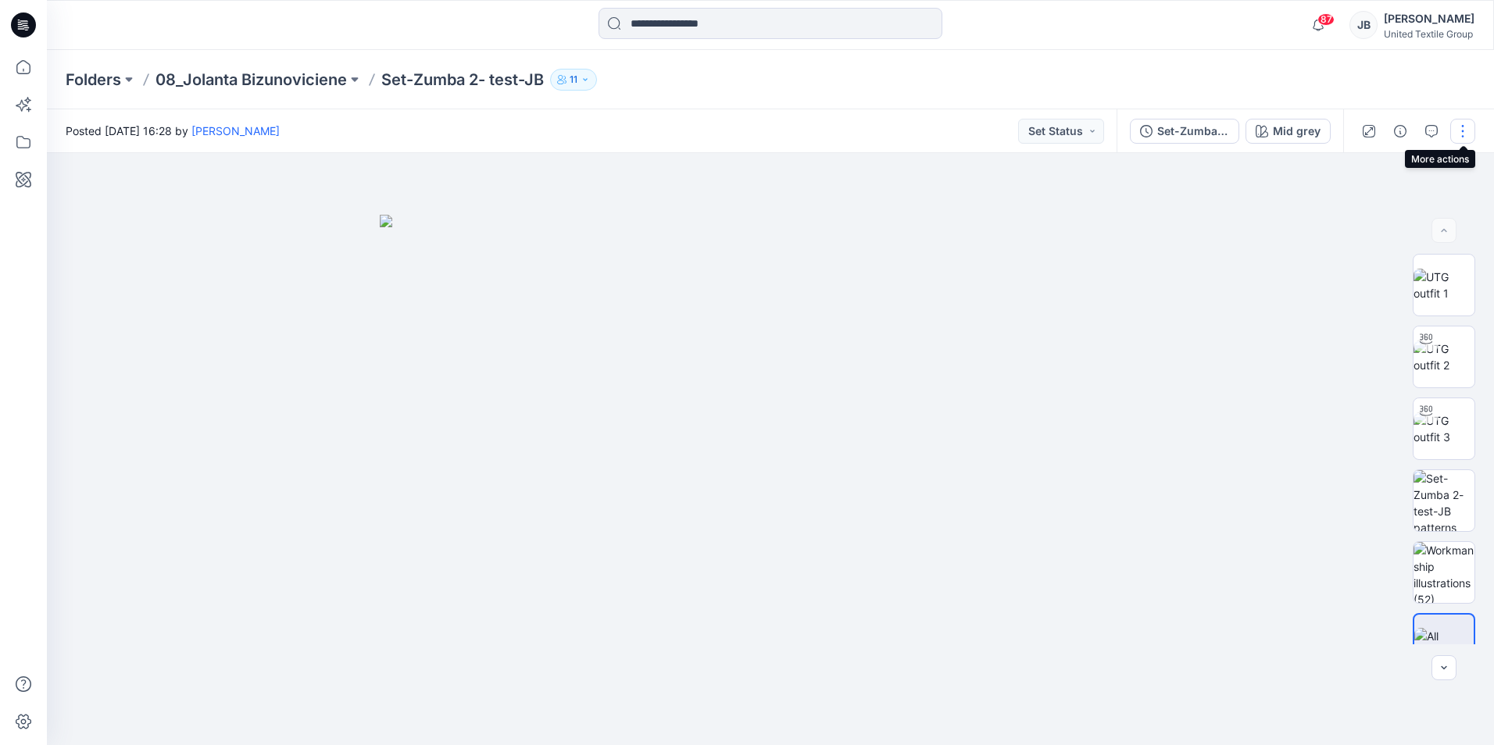
click at [1460, 130] on button "button" at bounding box center [1462, 131] width 25 height 25
click at [1363, 211] on p "Edit" at bounding box center [1363, 211] width 20 height 16
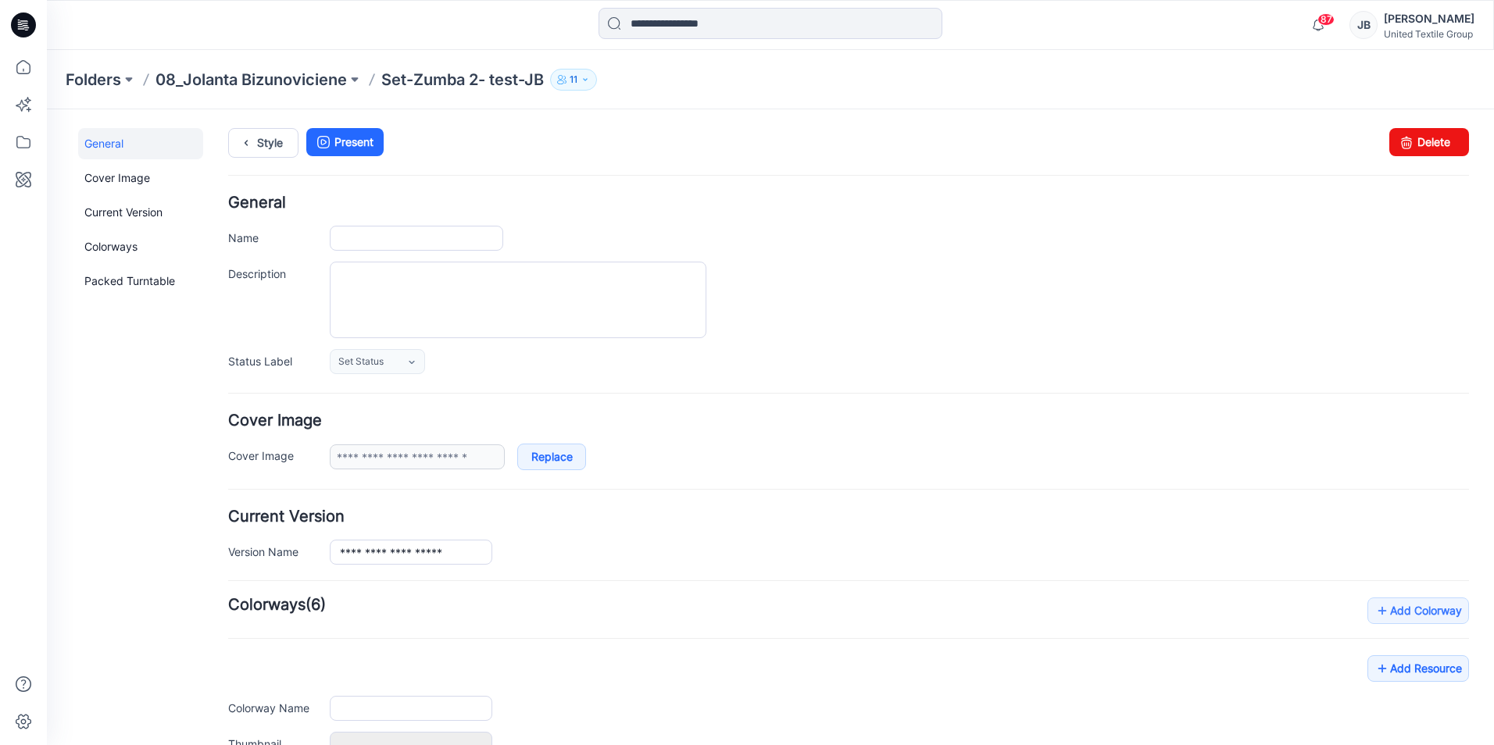
type input "**********"
type input "********"
type input "**********"
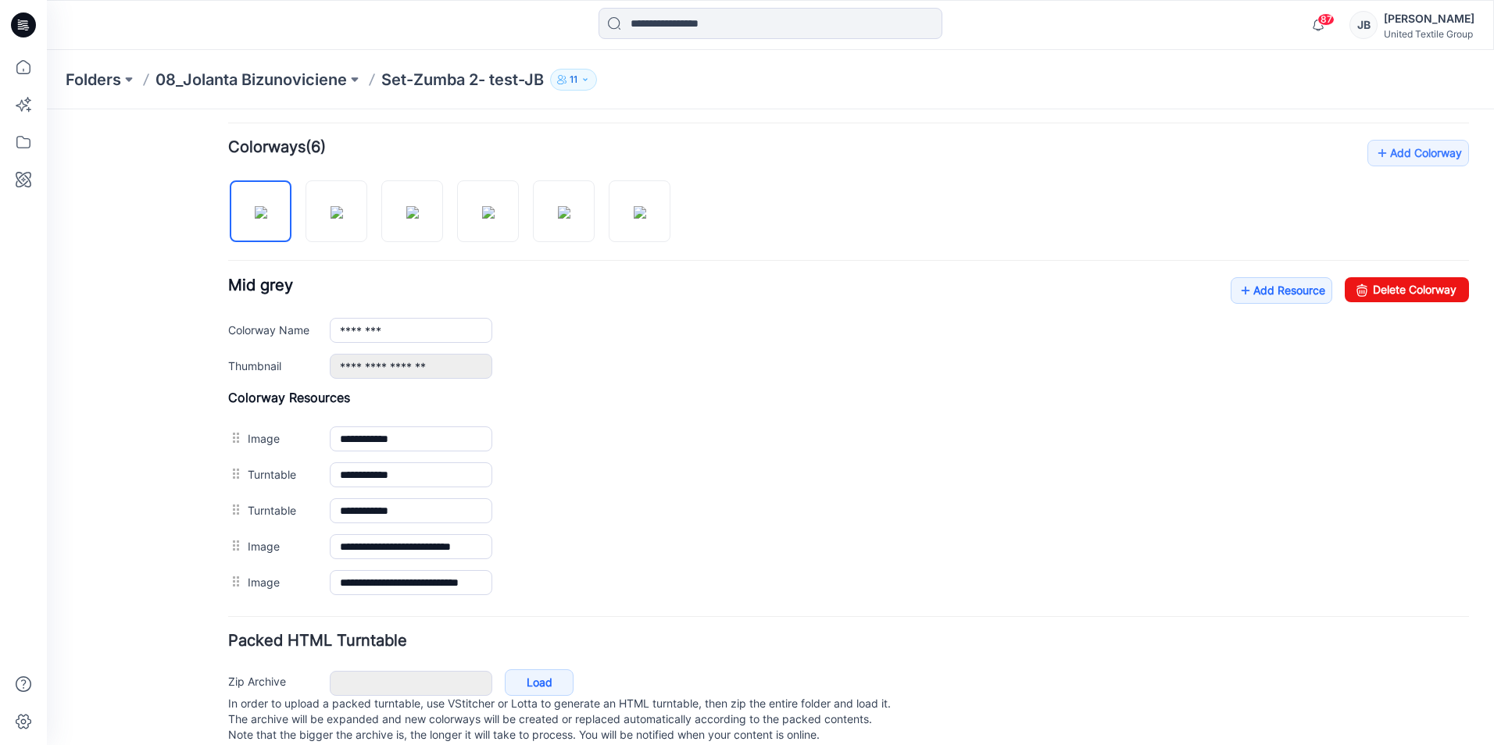
scroll to position [469, 0]
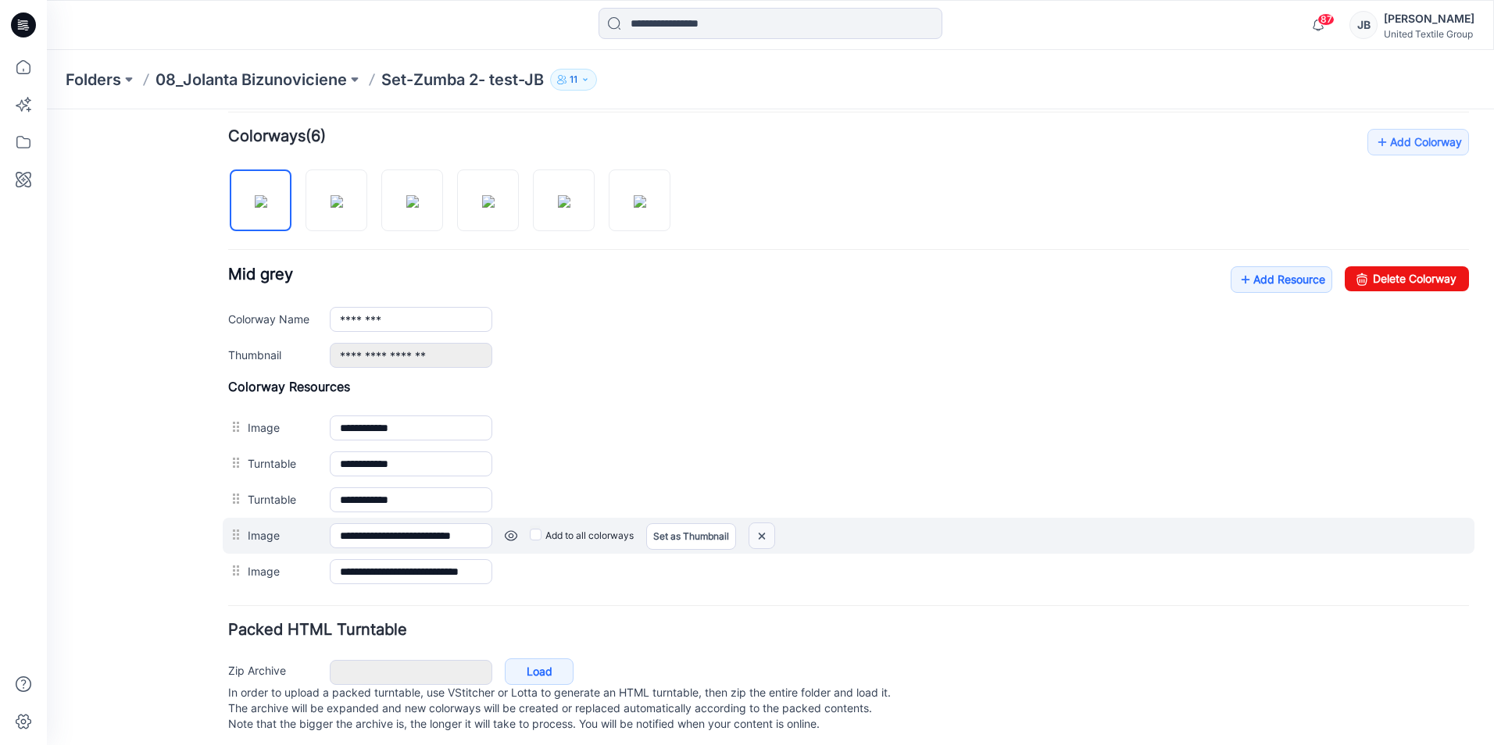
click at [47, 109] on img at bounding box center [47, 109] width 0 height 0
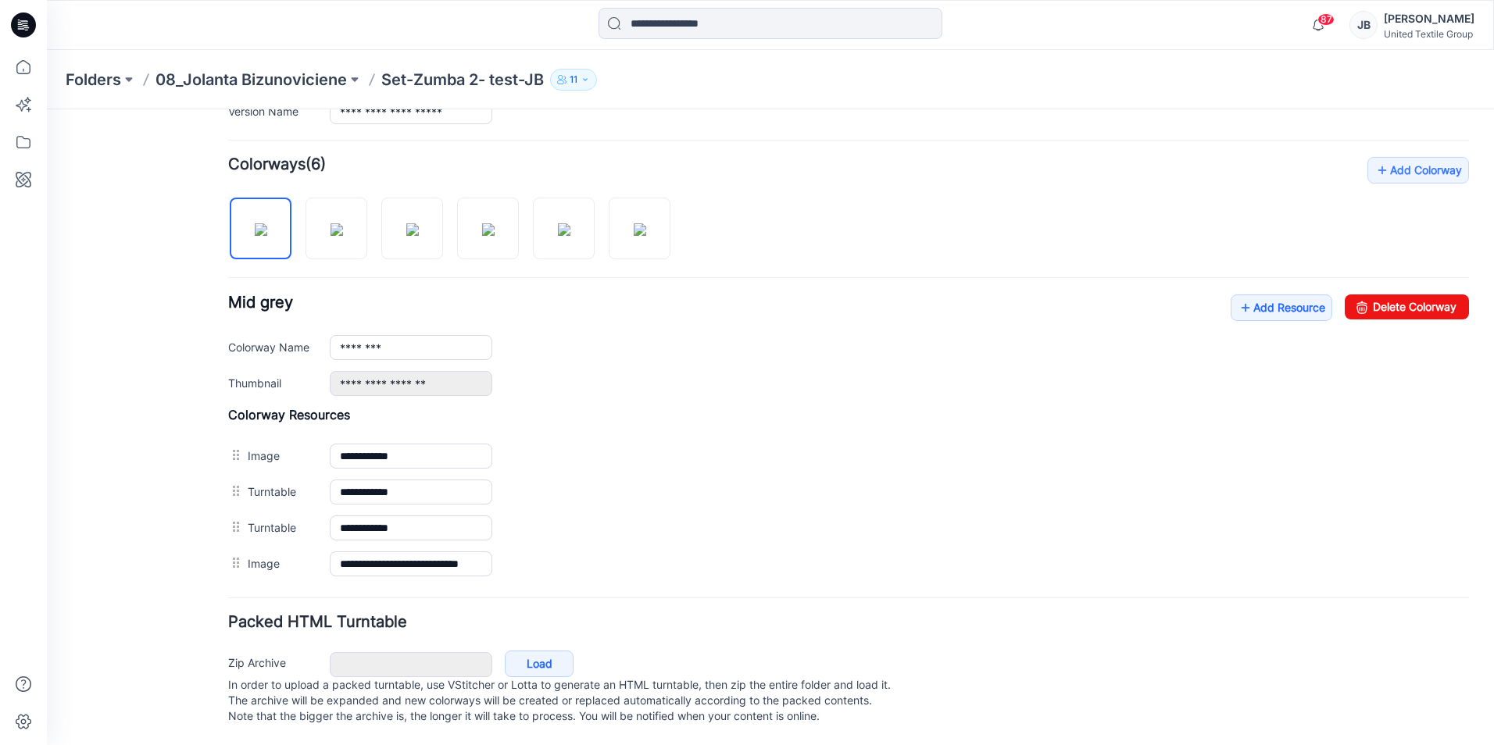
scroll to position [456, 0]
click at [1237, 295] on icon at bounding box center [1245, 307] width 16 height 25
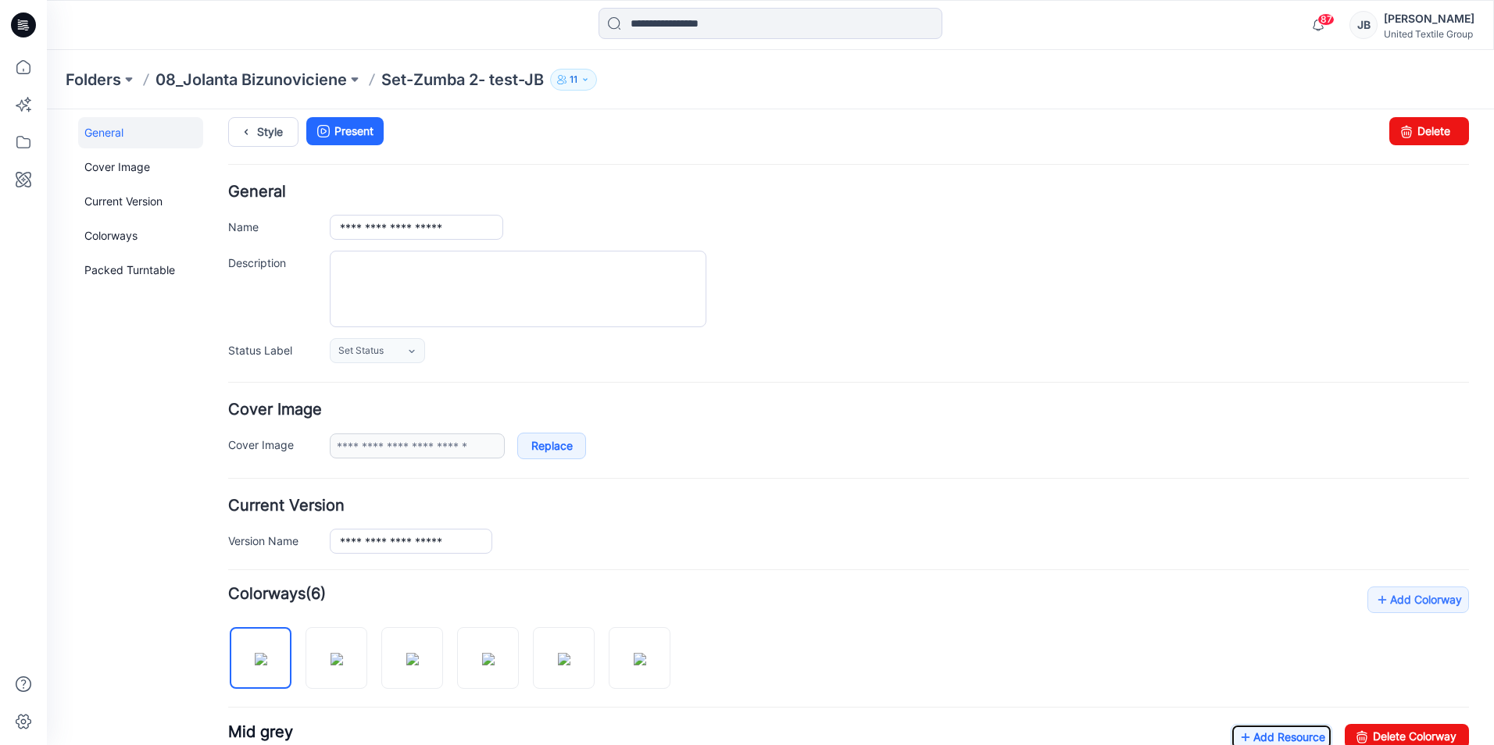
scroll to position [0, 0]
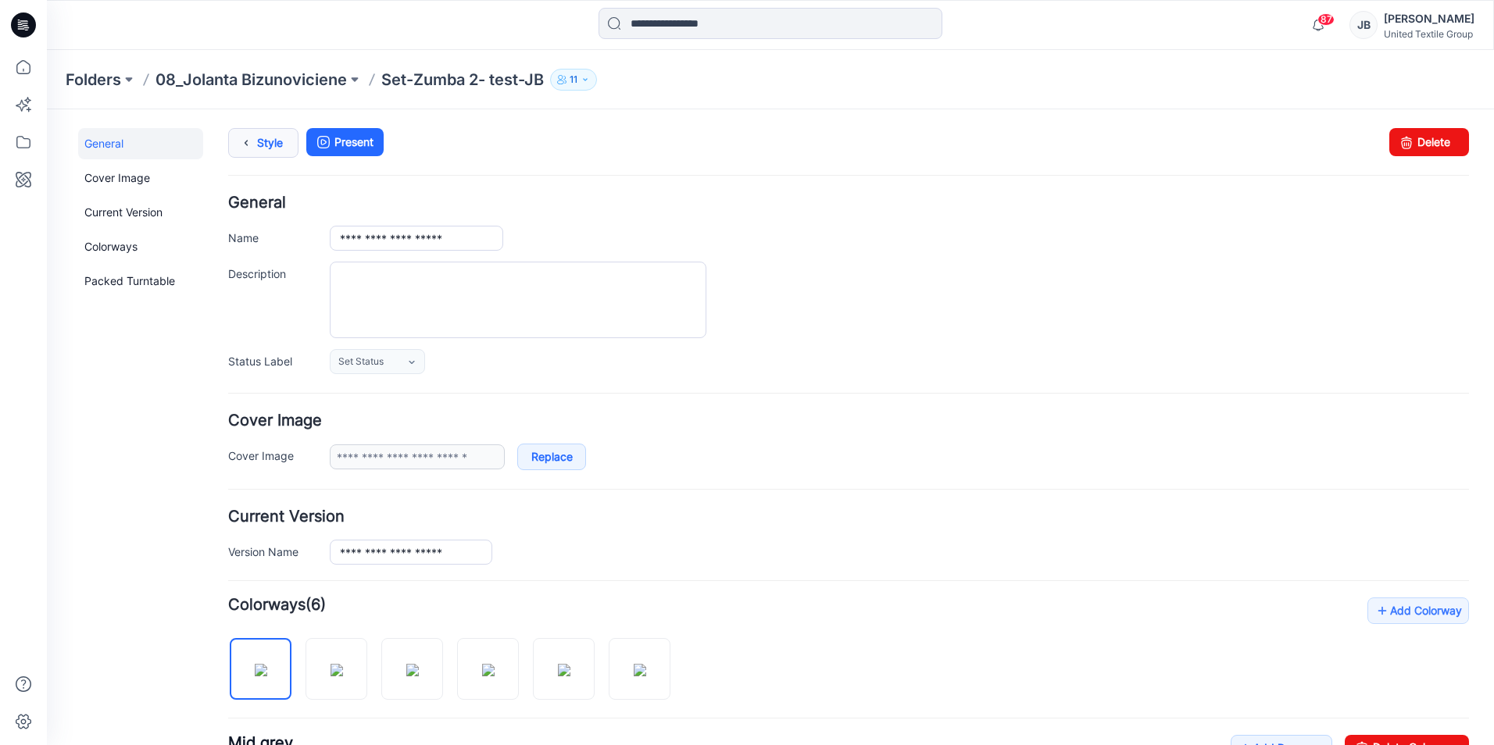
click at [241, 140] on icon at bounding box center [246, 143] width 22 height 28
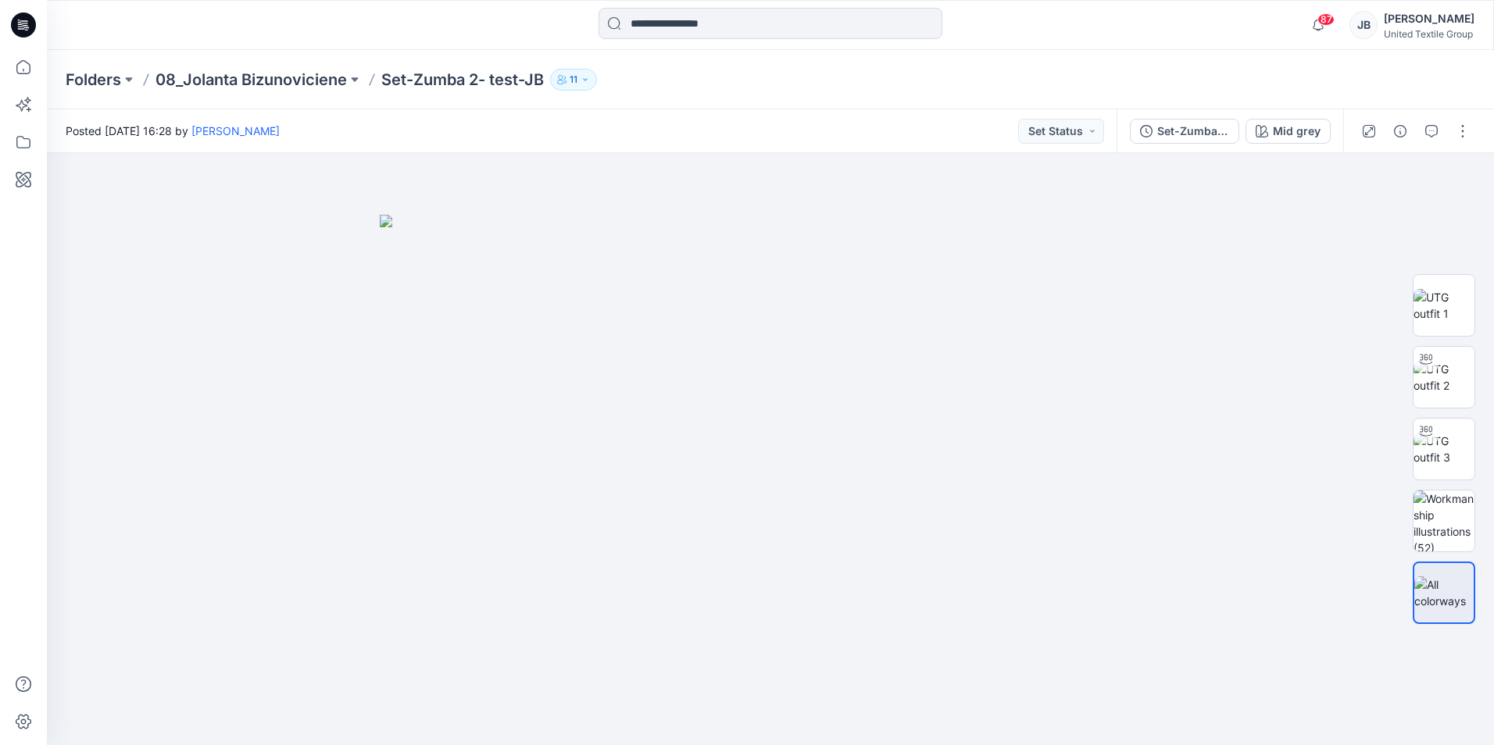
click at [20, 20] on icon at bounding box center [19, 20] width 2 height 1
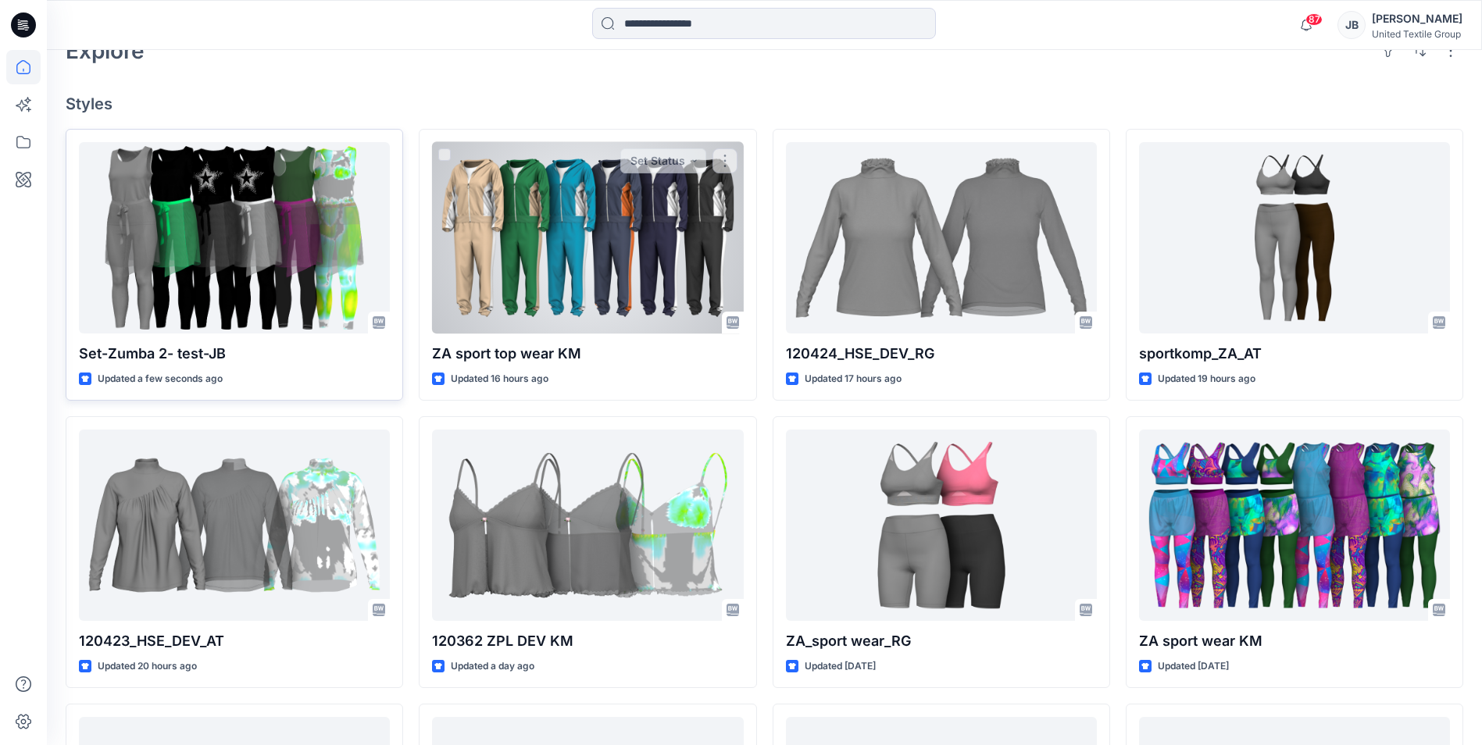
scroll to position [469, 0]
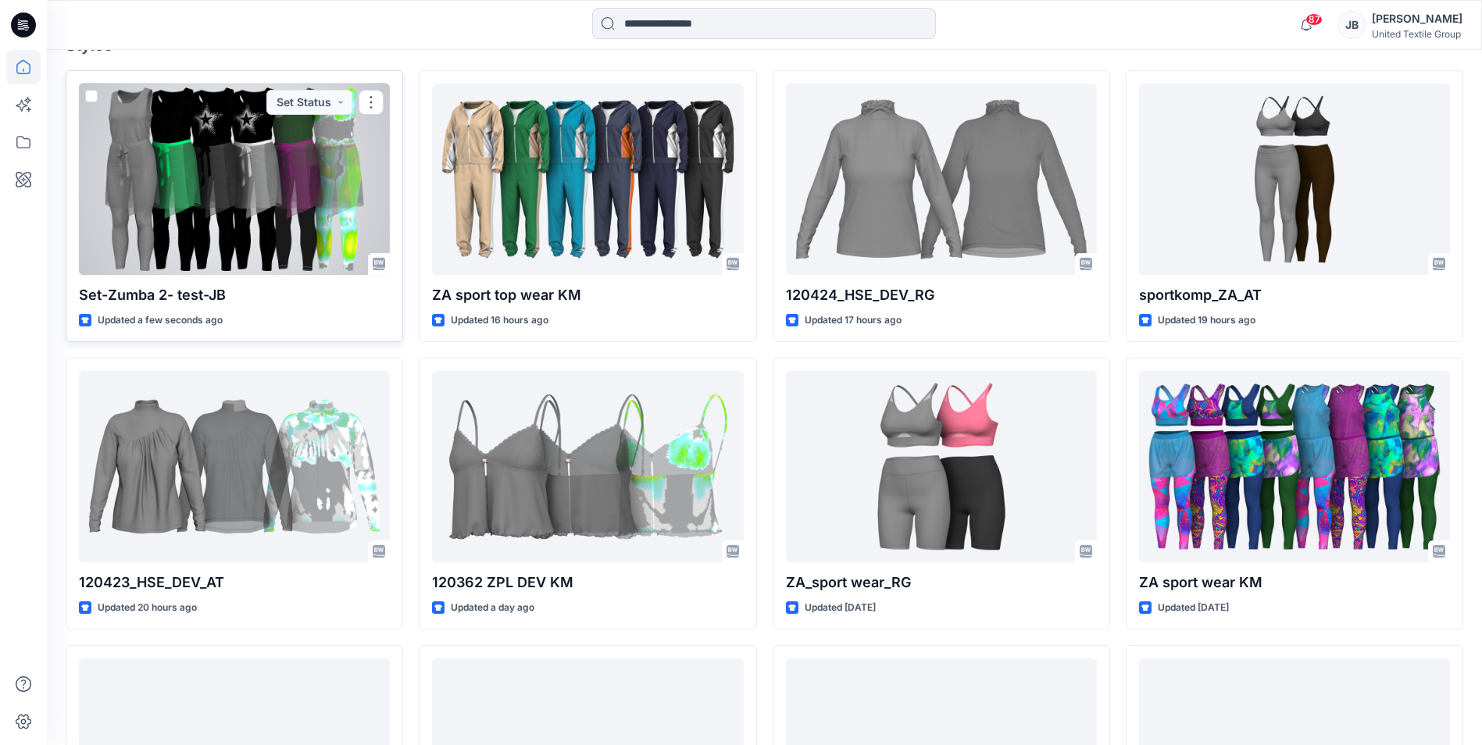
click at [264, 209] on div at bounding box center [234, 179] width 311 height 191
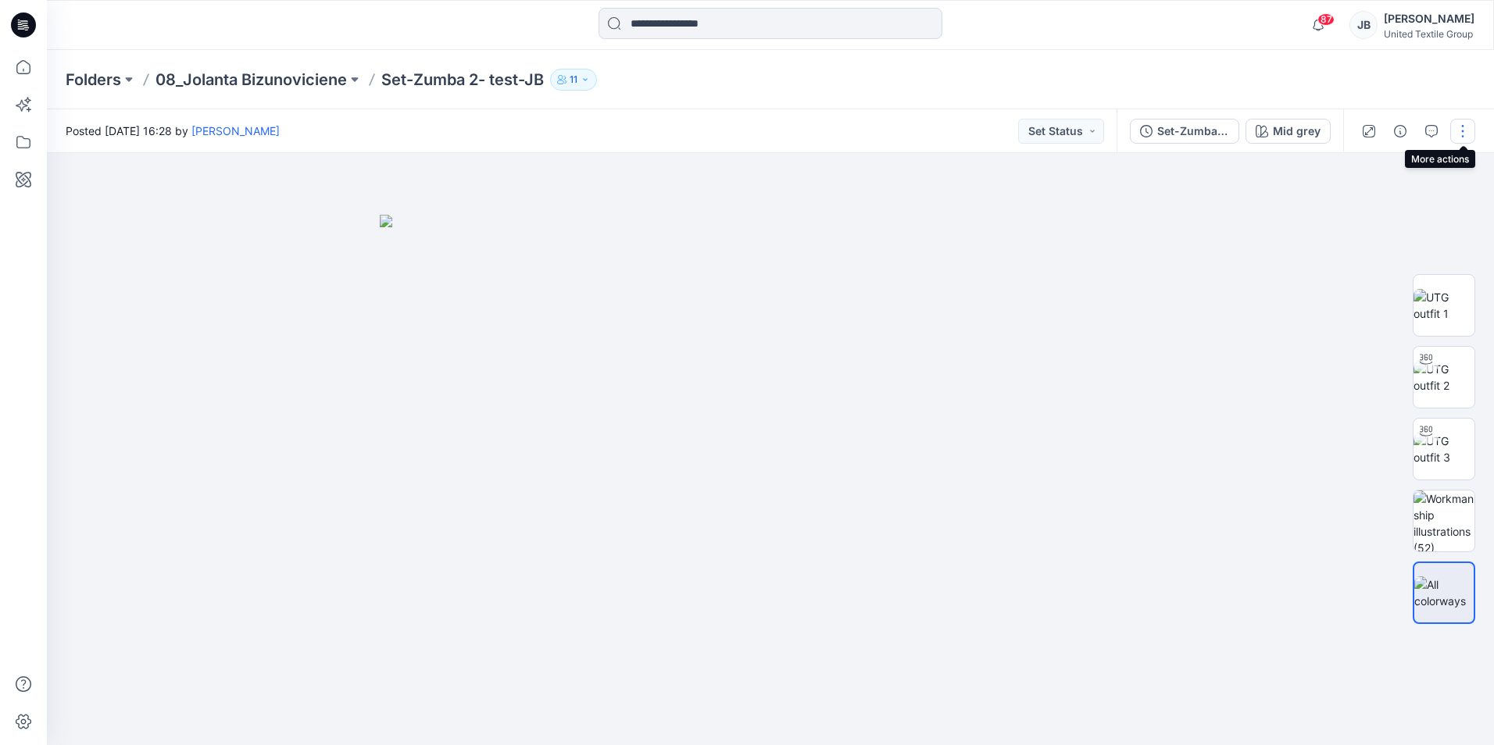
click at [1460, 127] on button "button" at bounding box center [1462, 131] width 25 height 25
click at [1357, 208] on p "Edit" at bounding box center [1363, 211] width 20 height 16
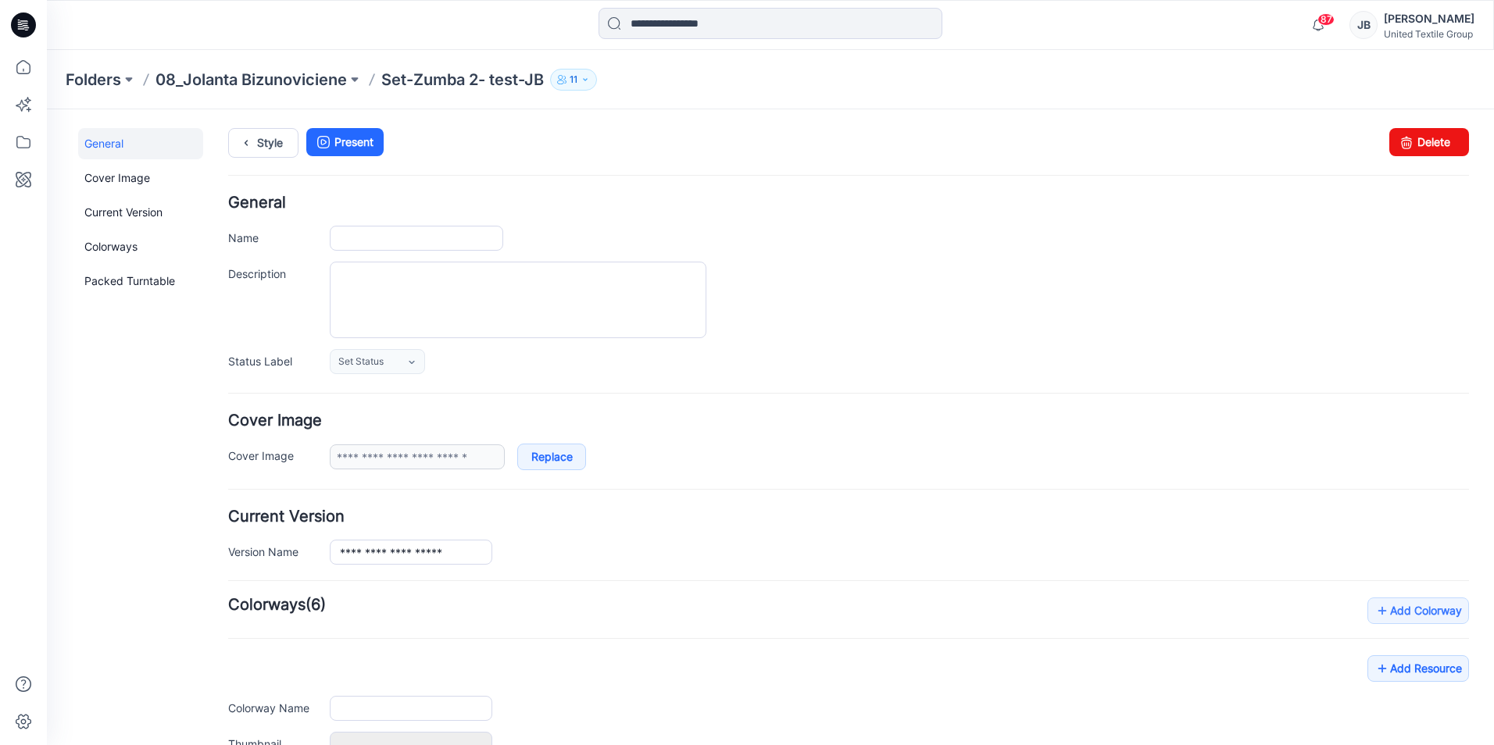
type input "**********"
type input "********"
type input "**********"
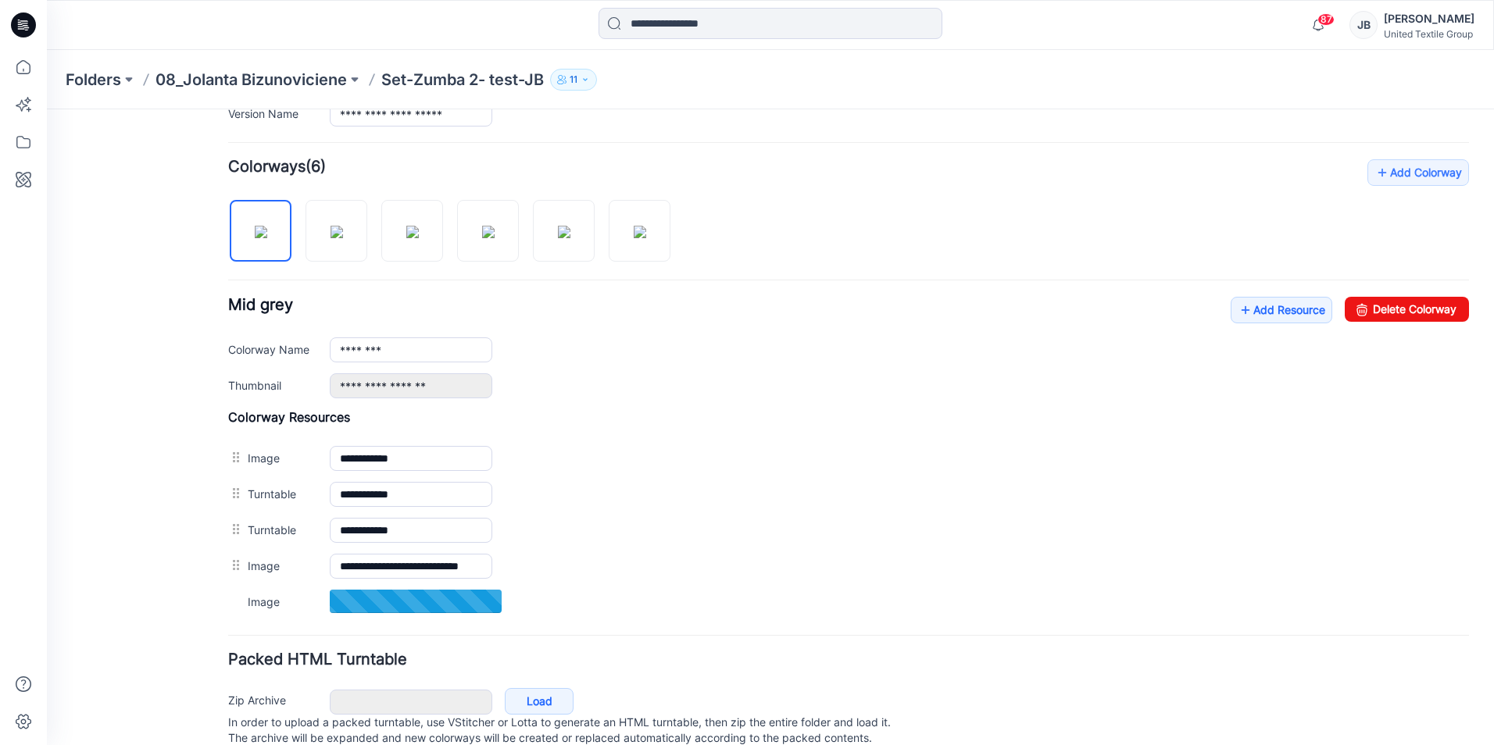
scroll to position [491, 0]
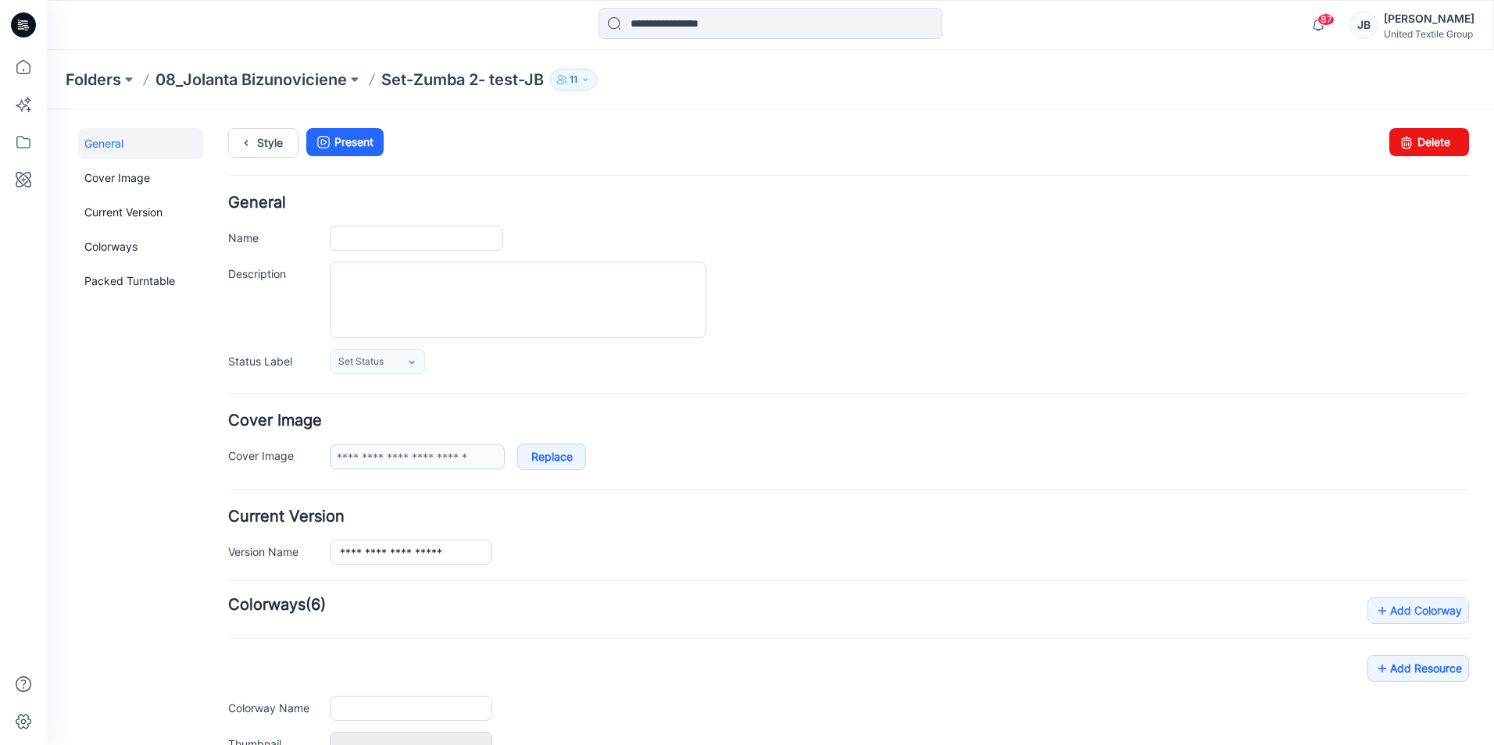
type input "**********"
type input "********"
type input "**********"
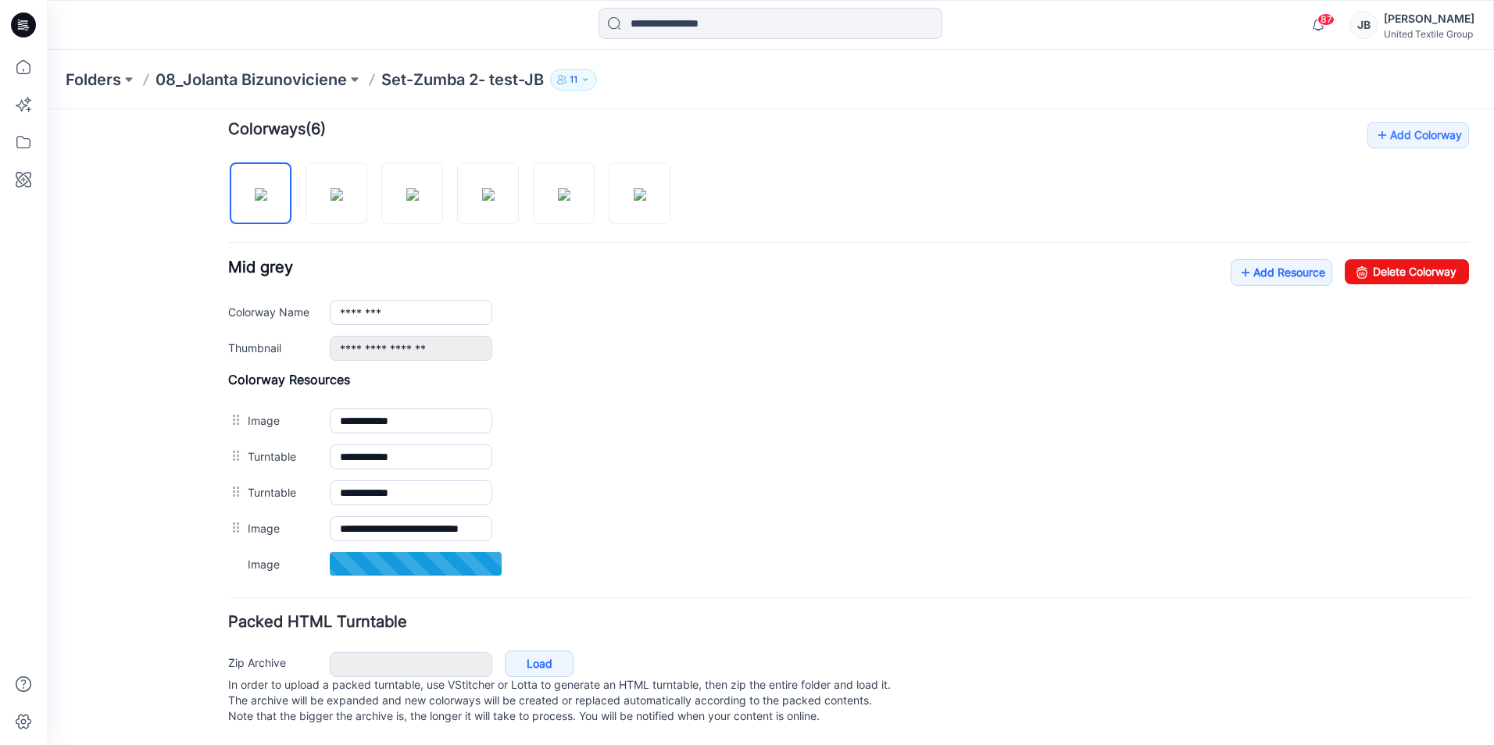
scroll to position [491, 0]
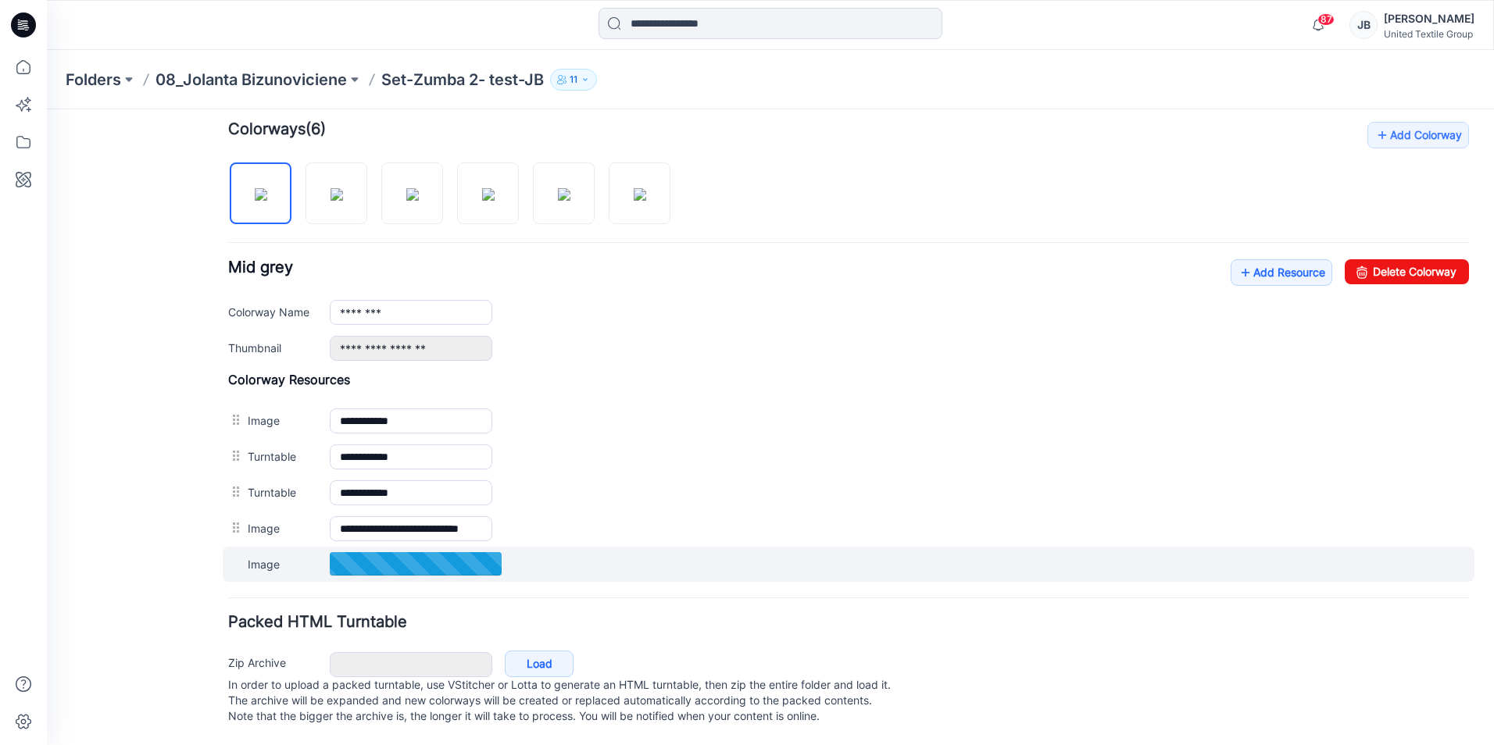
click at [453, 556] on div at bounding box center [416, 563] width 172 height 23
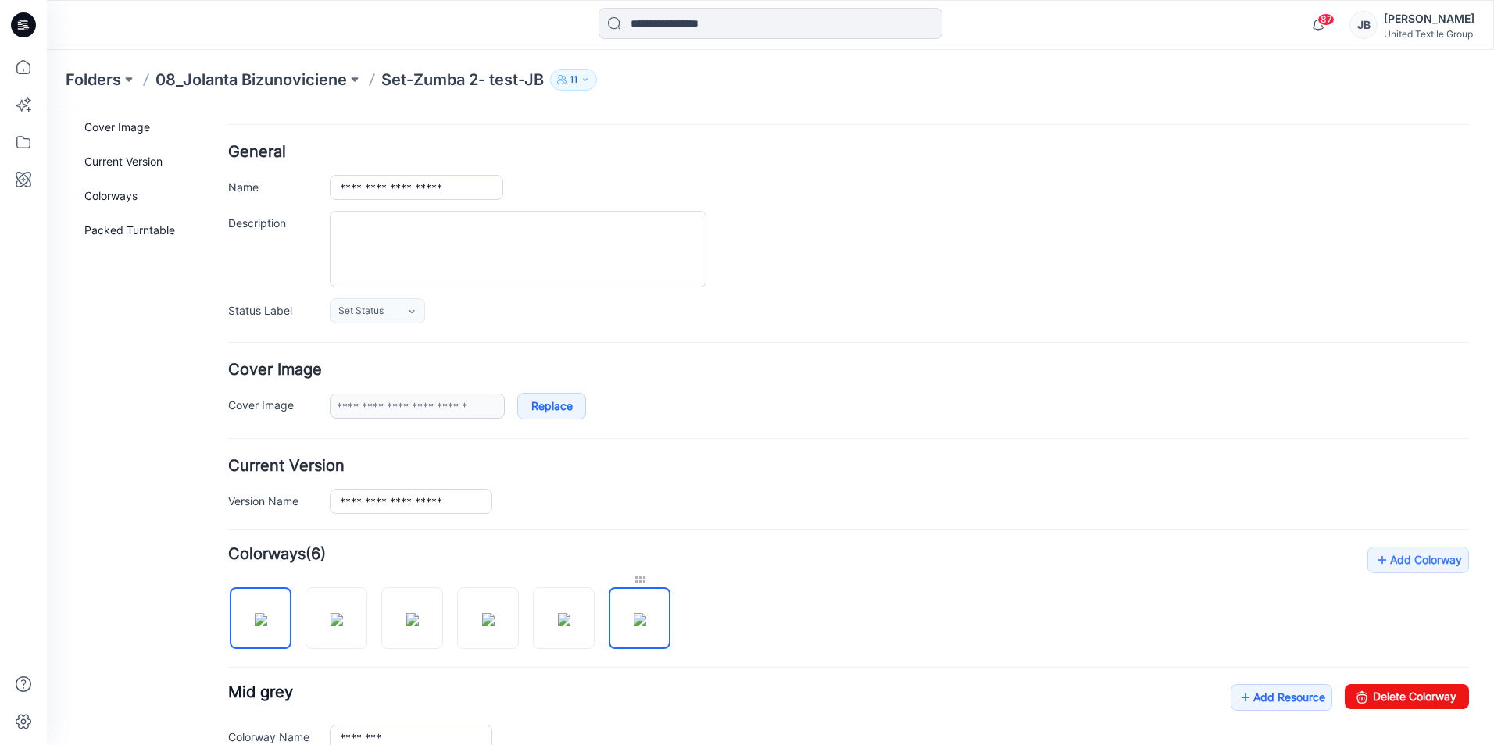
scroll to position [0, 0]
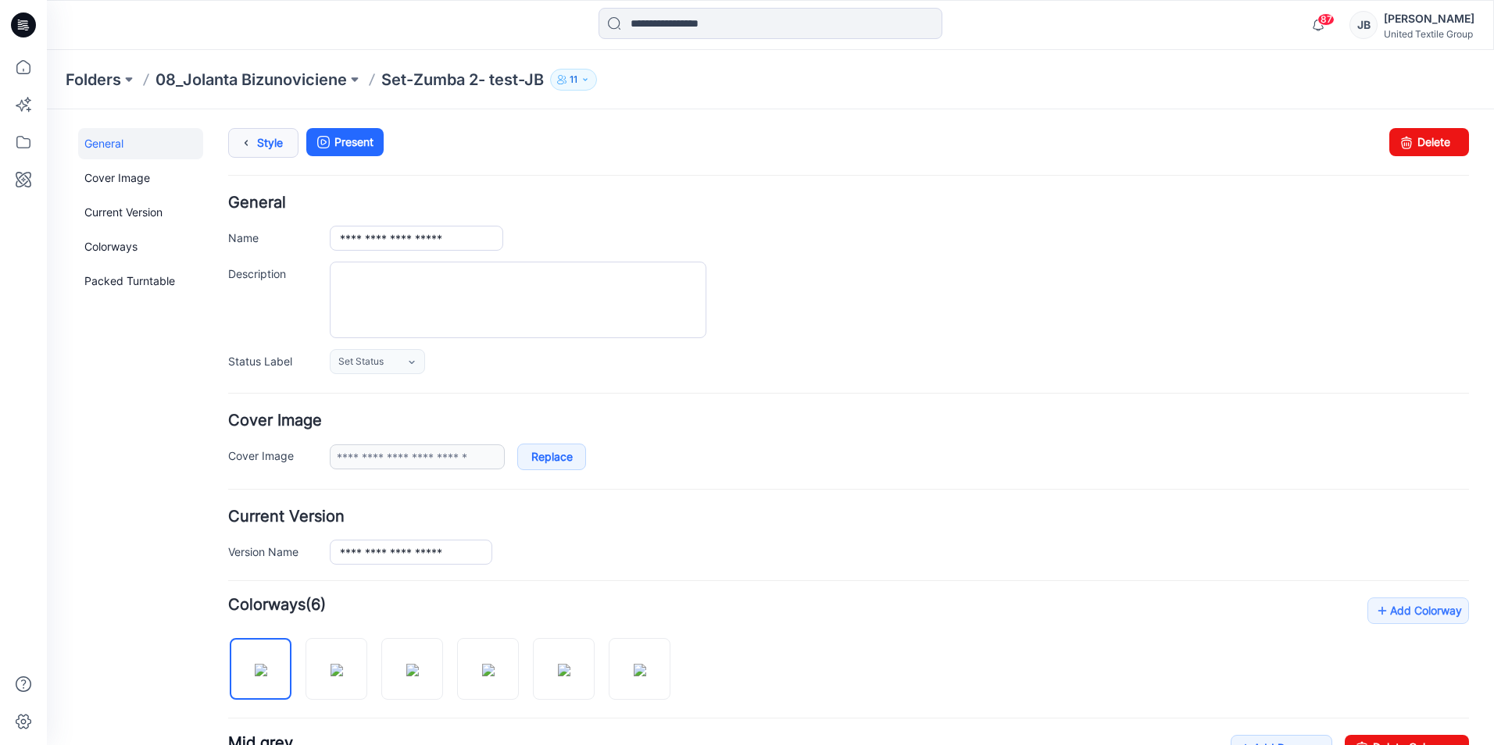
click at [270, 146] on link "Style" at bounding box center [263, 143] width 70 height 30
